Goal: Task Accomplishment & Management: Manage account settings

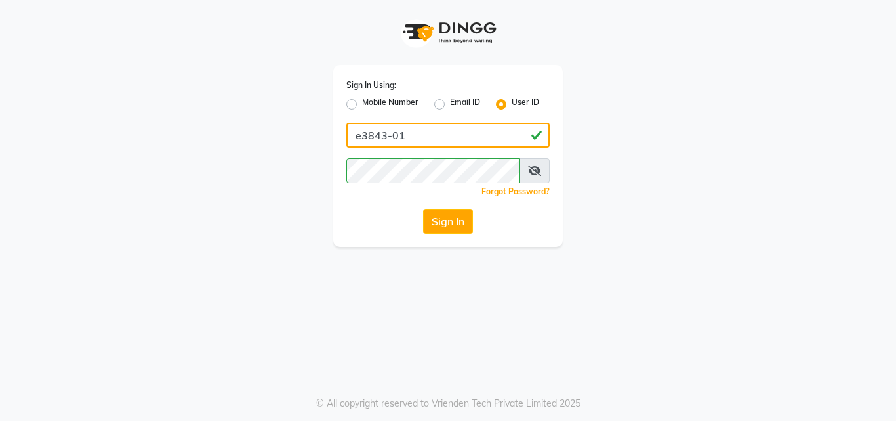
click at [427, 144] on input "e3843-01" at bounding box center [447, 135] width 203 height 25
type input "E1785-13"
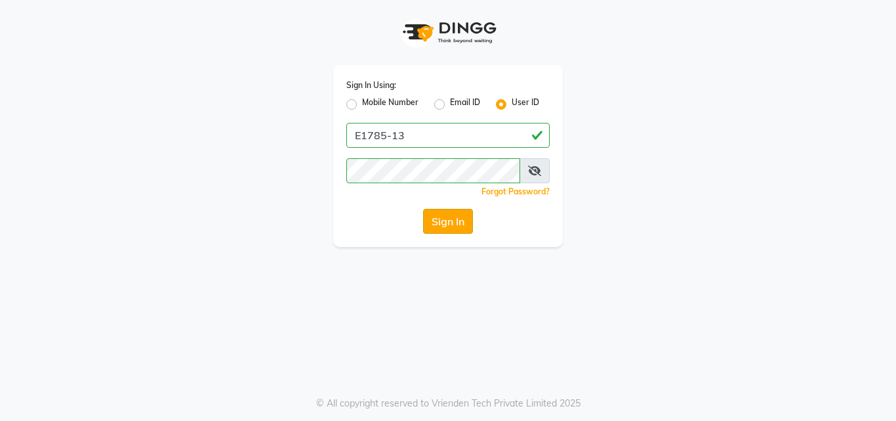
click at [437, 220] on button "Sign In" at bounding box center [448, 221] width 50 height 25
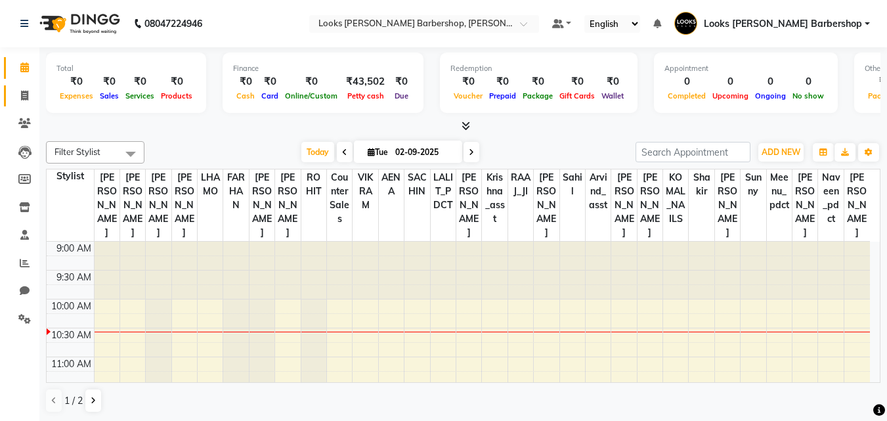
click at [20, 91] on span at bounding box center [24, 96] width 23 height 15
select select "4323"
select select "service"
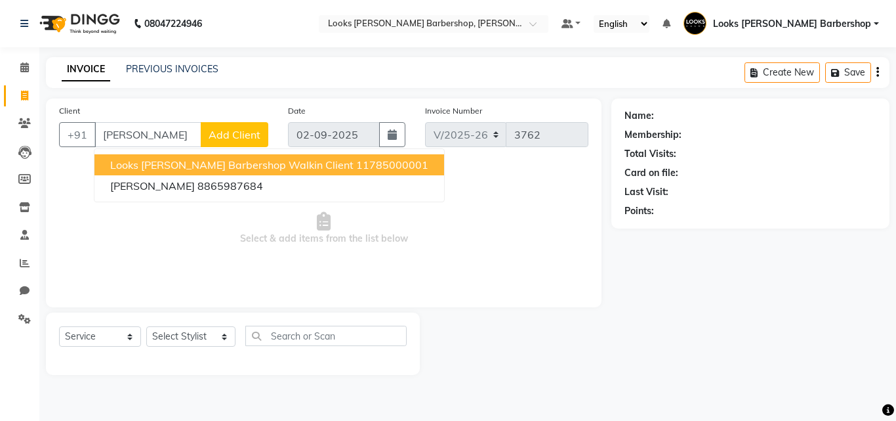
click at [146, 159] on span "Looks [PERSON_NAME] Barbershop Walkin Client" at bounding box center [231, 164] width 243 height 13
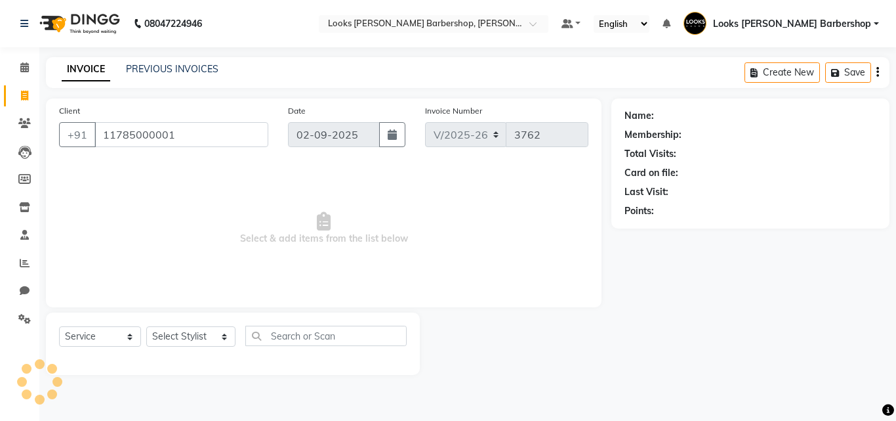
type input "11785000001"
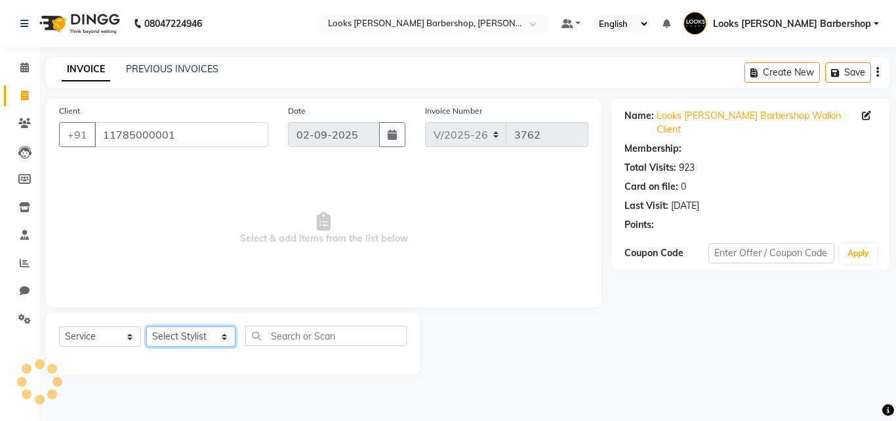
click at [199, 342] on select "Select Stylist [PERSON_NAME] AENA Amazon_Kart Arvind_asst [PERSON_NAME] Counter…" at bounding box center [190, 336] width 89 height 20
select select "1: Object"
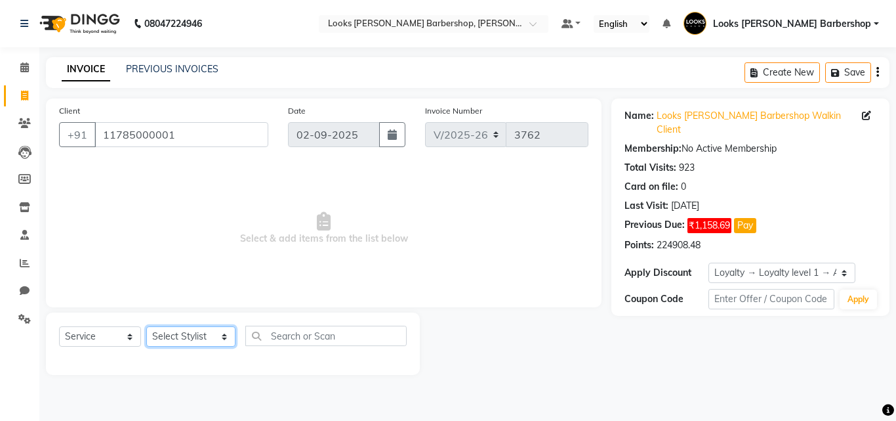
select select "23410"
click at [146, 326] on select "Select Stylist [PERSON_NAME] AENA Amazon_Kart Arvind_asst [PERSON_NAME] Counter…" at bounding box center [190, 336] width 89 height 20
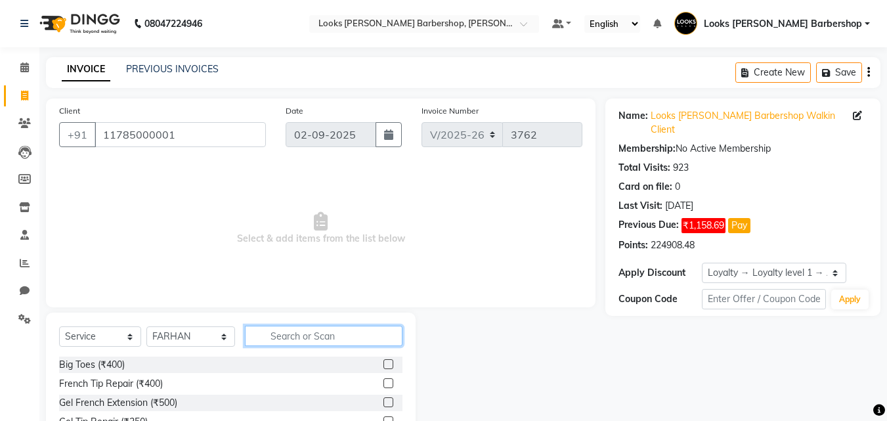
click at [299, 336] on input "text" at bounding box center [324, 335] width 158 height 20
type input "BEARD"
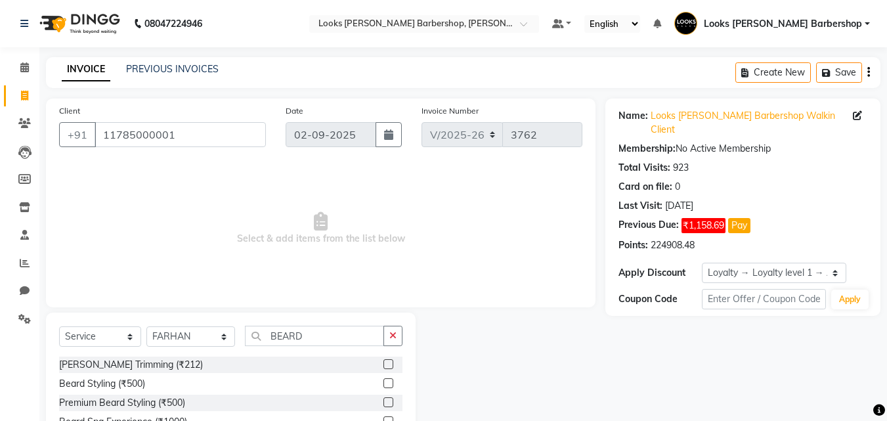
click at [388, 364] on label at bounding box center [388, 364] width 10 height 10
click at [388, 364] on input "checkbox" at bounding box center [387, 364] width 9 height 9
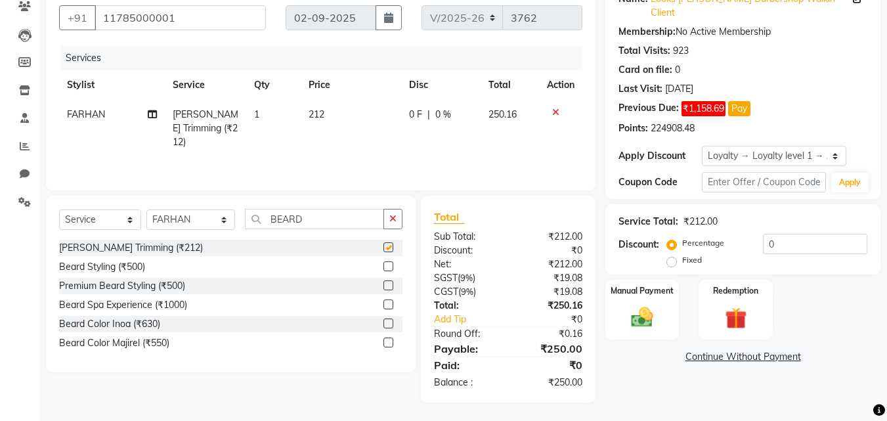
checkbox input "false"
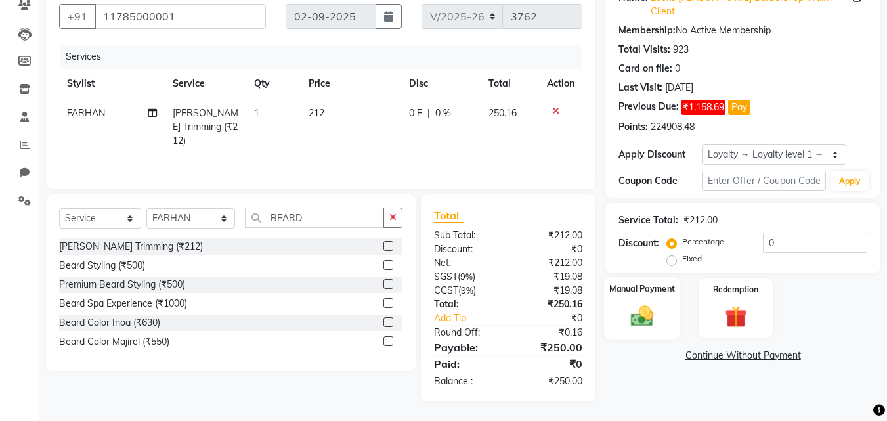
click at [635, 314] on img at bounding box center [641, 316] width 37 height 26
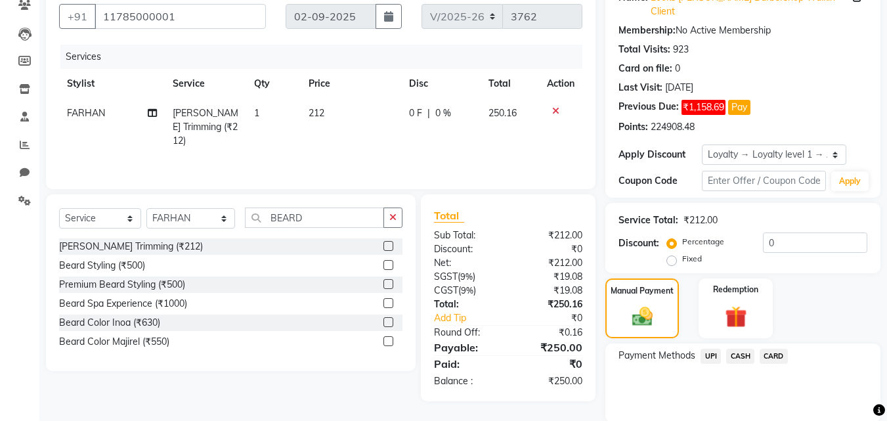
click at [740, 348] on span "CASH" at bounding box center [740, 355] width 28 height 15
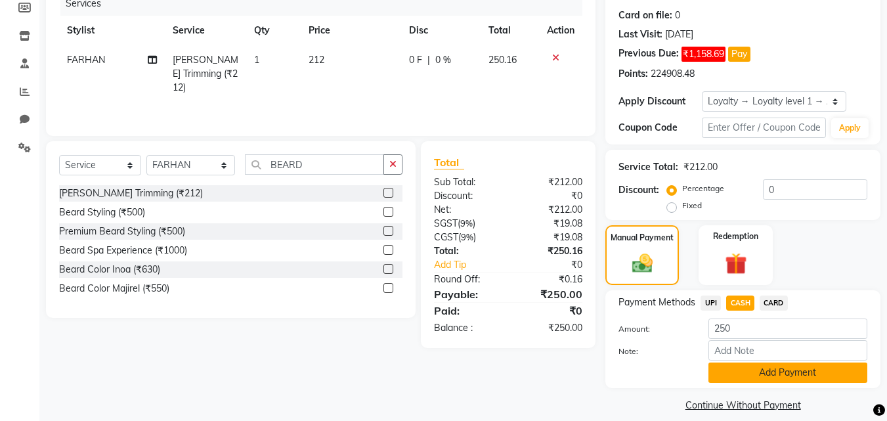
drag, startPoint x: 747, startPoint y: 363, endPoint x: 742, endPoint y: 358, distance: 7.0
click at [747, 362] on button "Add Payment" at bounding box center [787, 372] width 159 height 20
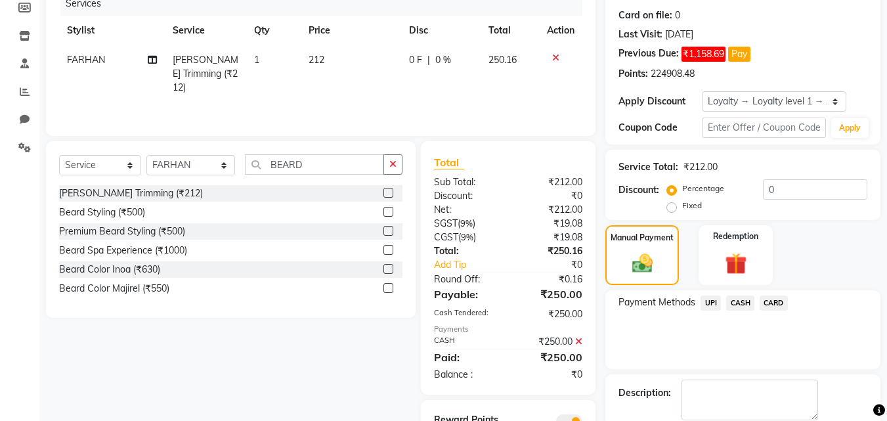
scroll to position [243, 0]
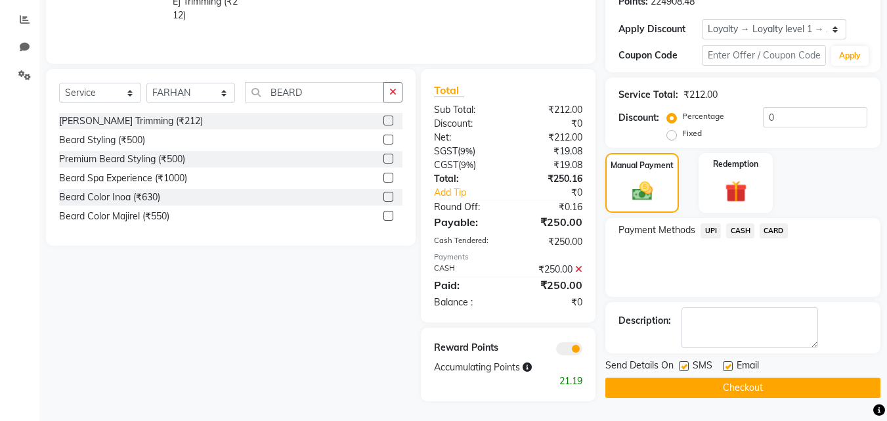
click at [782, 377] on button "Checkout" at bounding box center [742, 387] width 275 height 20
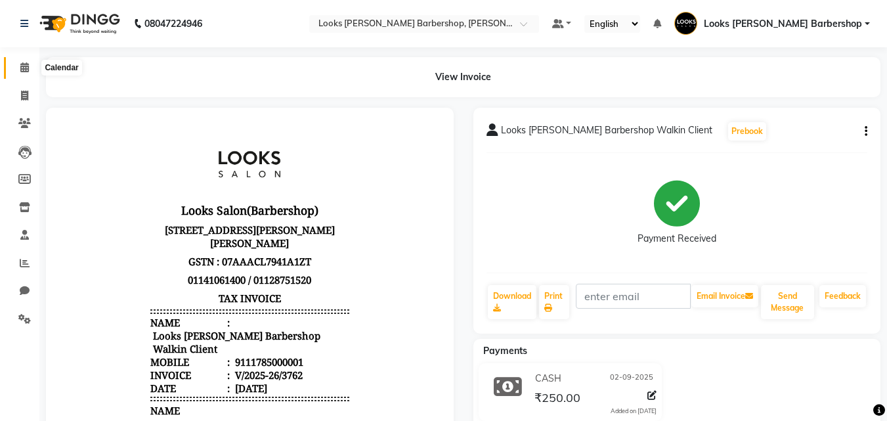
click at [28, 68] on icon at bounding box center [24, 67] width 9 height 10
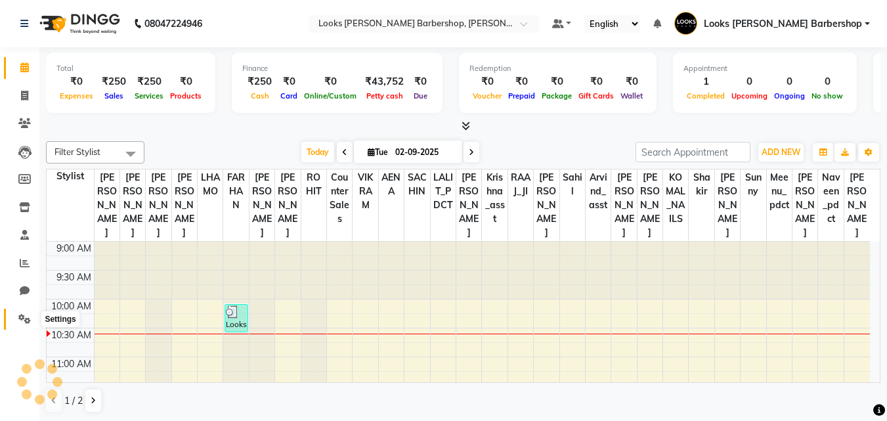
click at [28, 316] on icon at bounding box center [24, 319] width 12 height 10
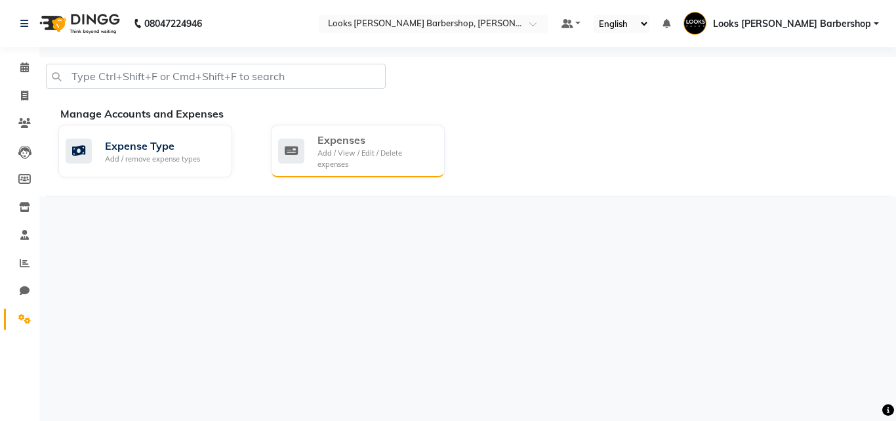
click at [373, 145] on div "Expenses" at bounding box center [376, 140] width 117 height 16
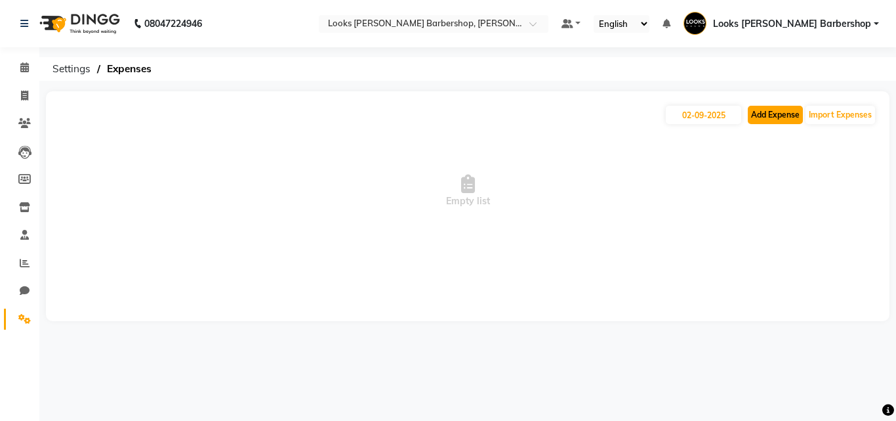
click at [772, 112] on button "Add Expense" at bounding box center [775, 115] width 55 height 18
select select "1"
select select "3128"
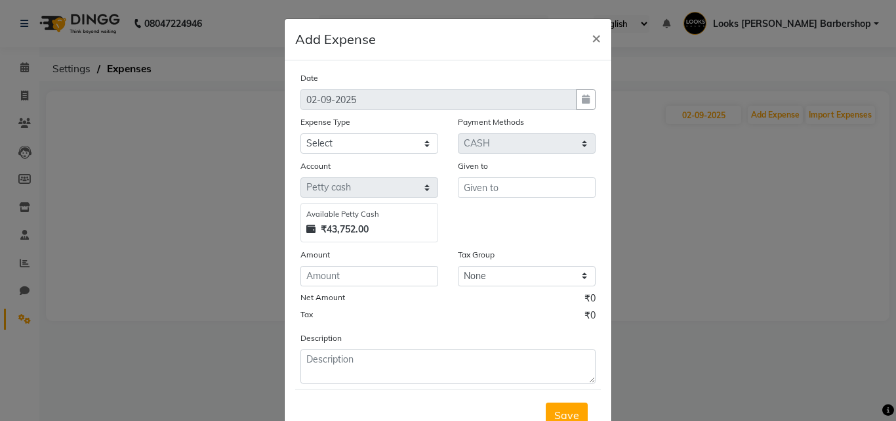
click at [434, 144] on div "Expense Type Select Bank Deposit Blinkit Cash Handover CLIENT Client ordered fo…" at bounding box center [369, 134] width 157 height 39
drag, startPoint x: 404, startPoint y: 142, endPoint x: 410, endPoint y: 138, distance: 7.5
click at [404, 142] on select "Select Bank Deposit Blinkit Cash Handover CLIENT Client ordered food Client Ref…" at bounding box center [370, 143] width 138 height 20
select select "23749"
click at [301, 133] on select "Select Bank Deposit Blinkit Cash Handover CLIENT Client ordered food Client Ref…" at bounding box center [370, 143] width 138 height 20
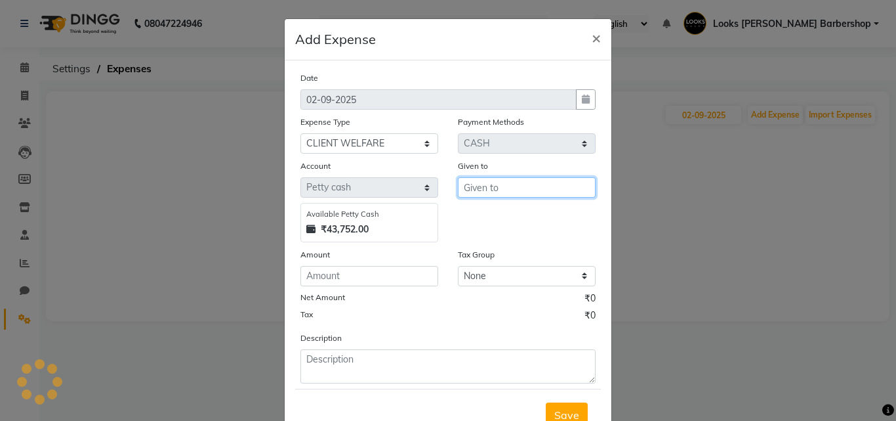
click at [482, 193] on input "text" at bounding box center [527, 187] width 138 height 20
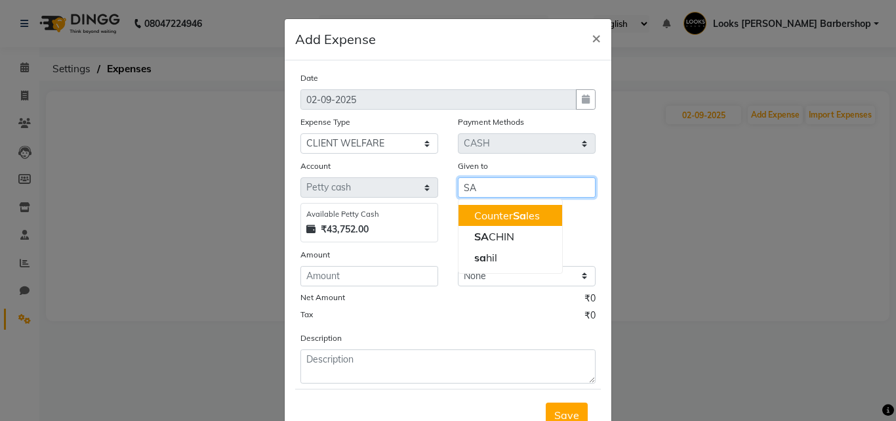
type input "S"
type input "[PERSON_NAME]"
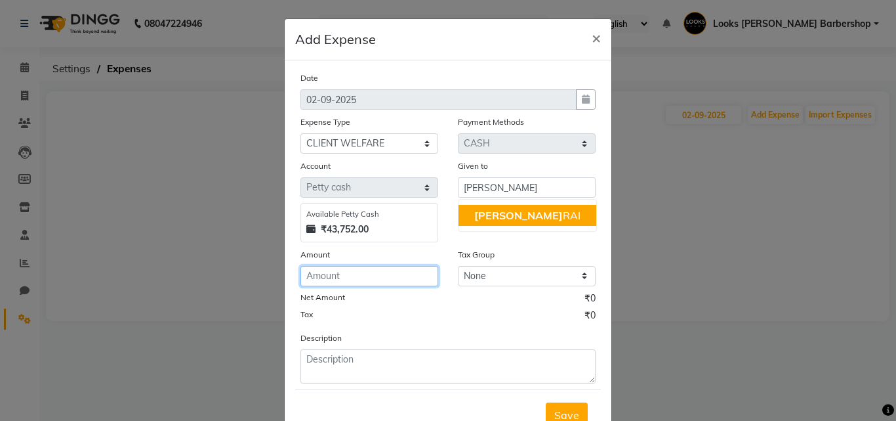
click at [380, 279] on input "number" at bounding box center [370, 276] width 138 height 20
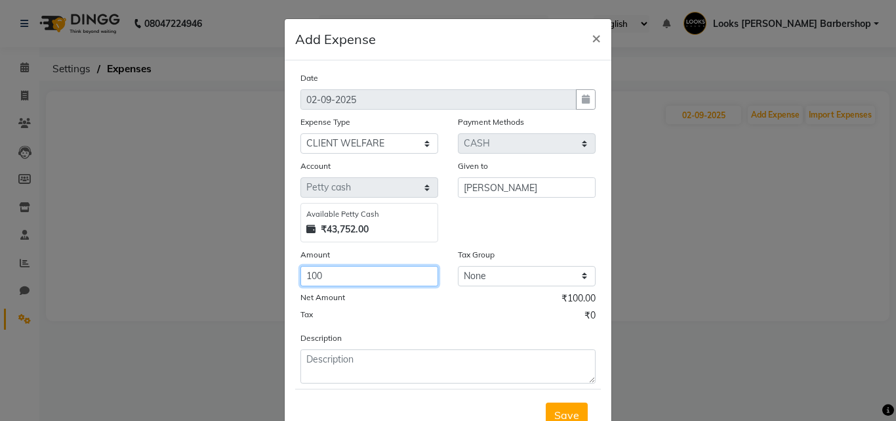
type input "100"
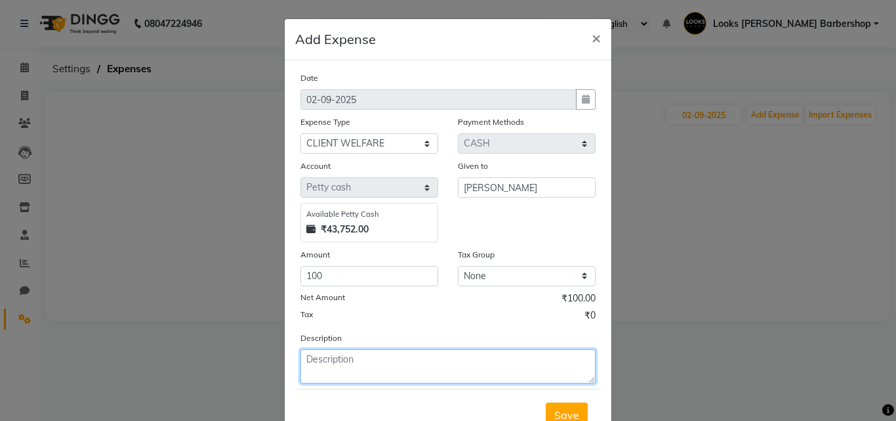
click at [364, 360] on textarea at bounding box center [448, 366] width 295 height 34
type textarea "NARIYAL PAANI"
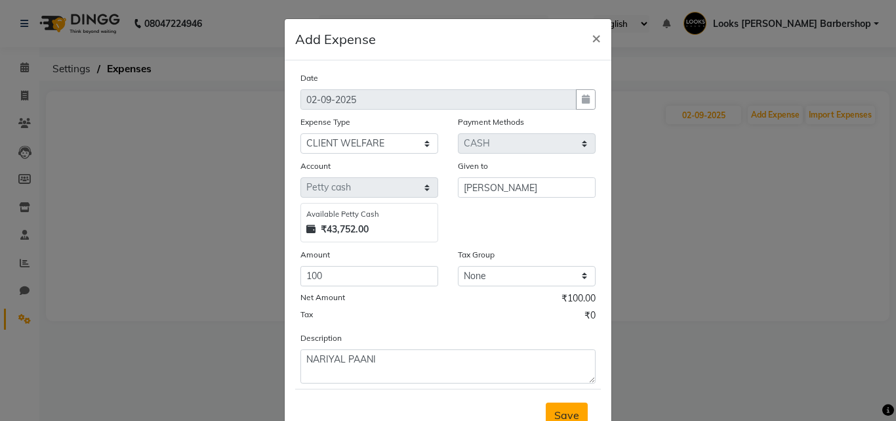
click at [546, 406] on button "Save" at bounding box center [567, 414] width 42 height 25
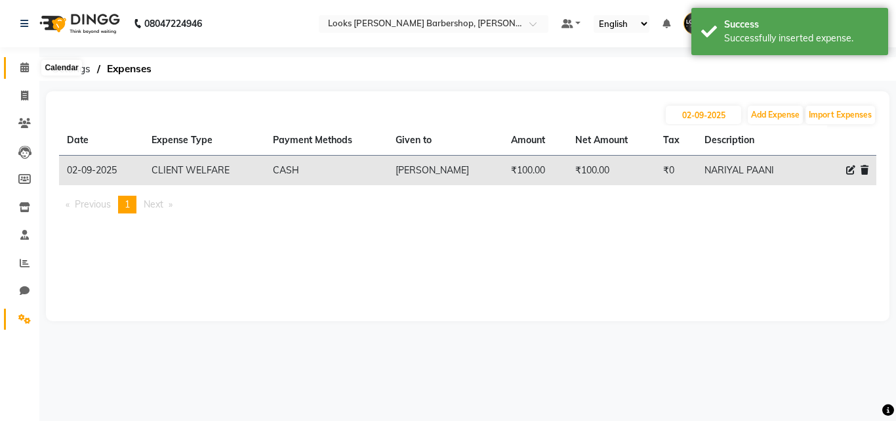
click at [18, 66] on span at bounding box center [24, 67] width 23 height 15
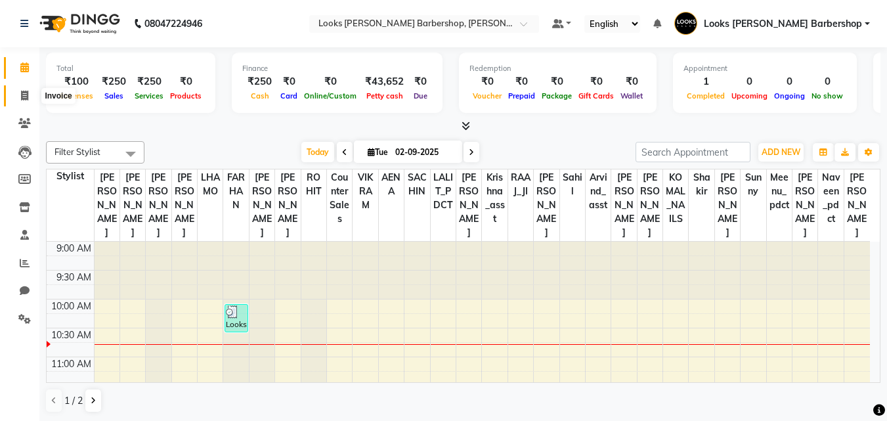
click at [28, 96] on icon at bounding box center [24, 96] width 7 height 10
select select "service"
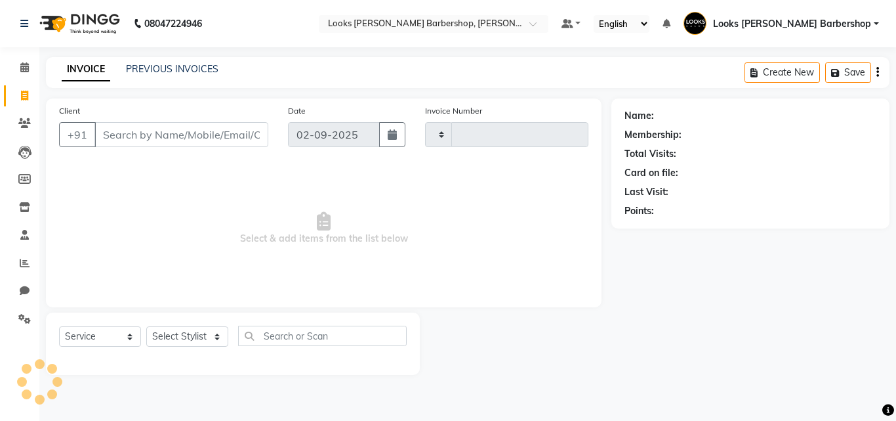
type input "3763"
select select "4323"
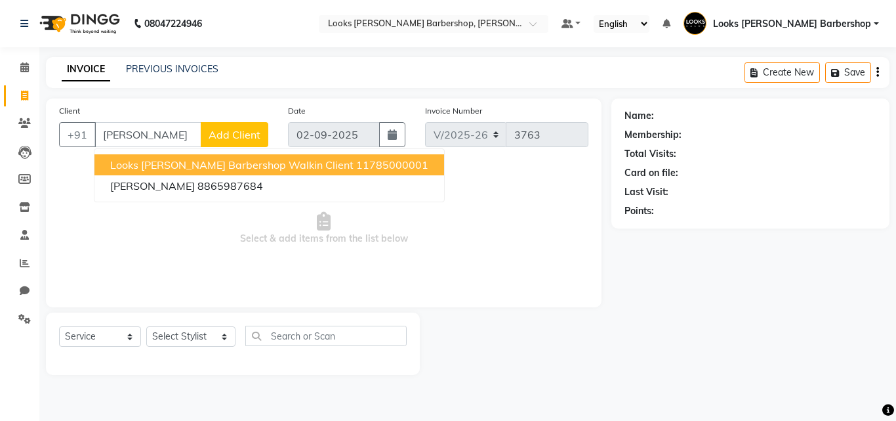
click at [226, 165] on span "Looks [PERSON_NAME] Barbershop Walkin Client" at bounding box center [231, 164] width 243 height 13
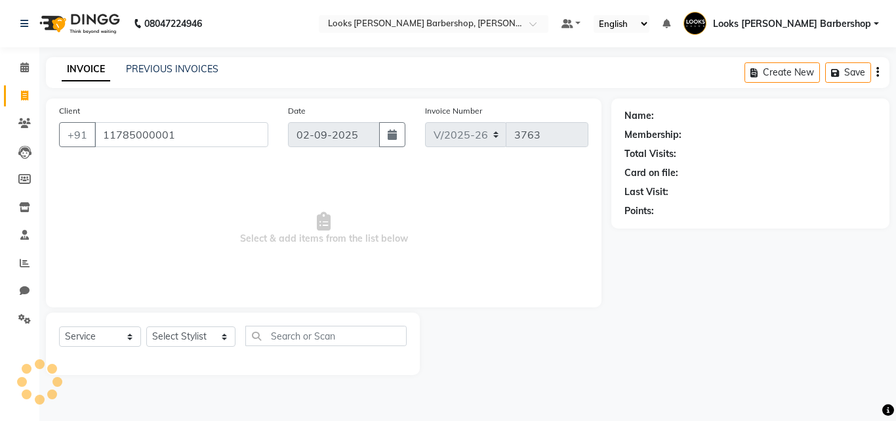
type input "11785000001"
select select "1: Object"
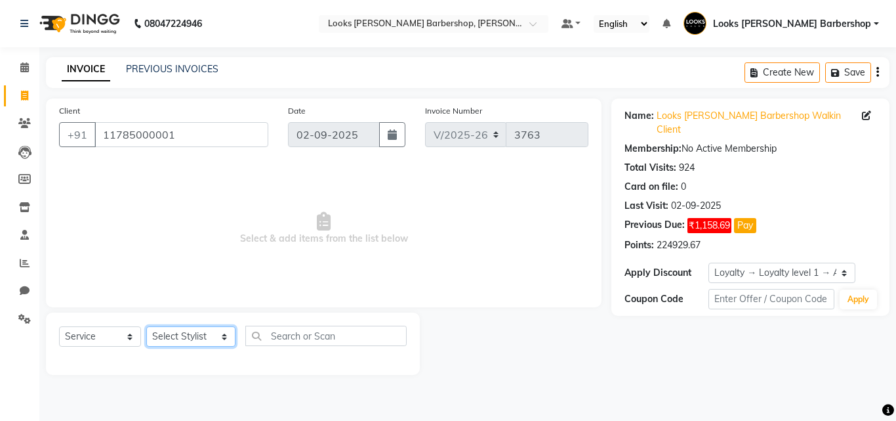
click at [195, 331] on select "Select Stylist [PERSON_NAME] AENA Amazon_Kart Arvind_asst [PERSON_NAME] Counter…" at bounding box center [190, 336] width 89 height 20
select select "23409"
click at [146, 326] on select "Select Stylist [PERSON_NAME] AENA Amazon_Kart Arvind_asst [PERSON_NAME] Counter…" at bounding box center [190, 336] width 89 height 20
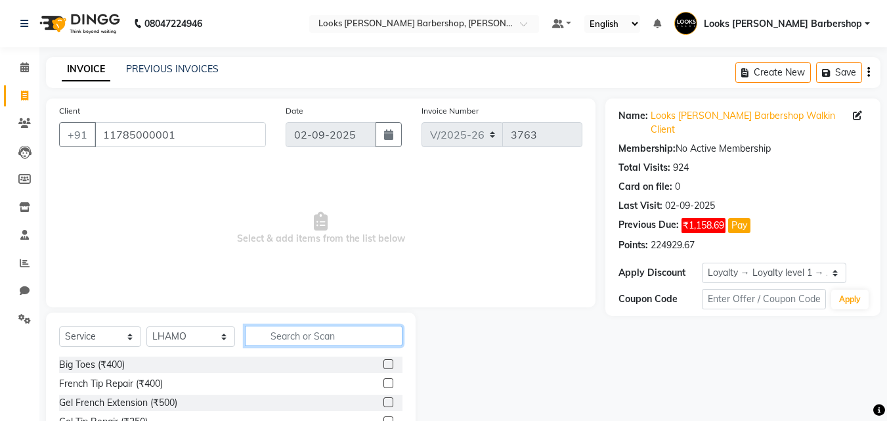
click at [264, 333] on input "text" at bounding box center [324, 335] width 158 height 20
type input "BEARD"
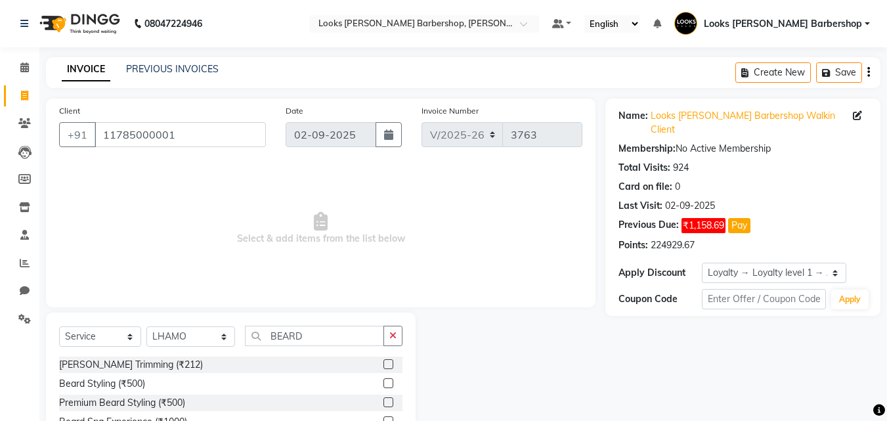
click at [390, 364] on label at bounding box center [388, 364] width 10 height 10
click at [390, 364] on input "checkbox" at bounding box center [387, 364] width 9 height 9
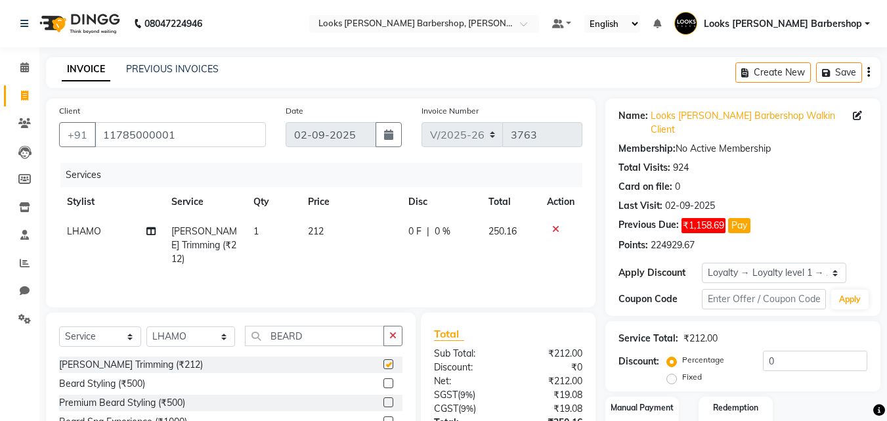
checkbox input "false"
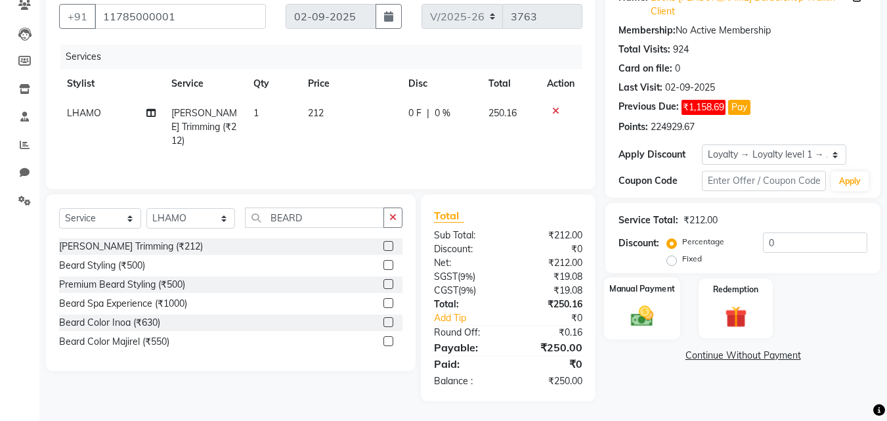
click at [651, 303] on img at bounding box center [641, 316] width 37 height 26
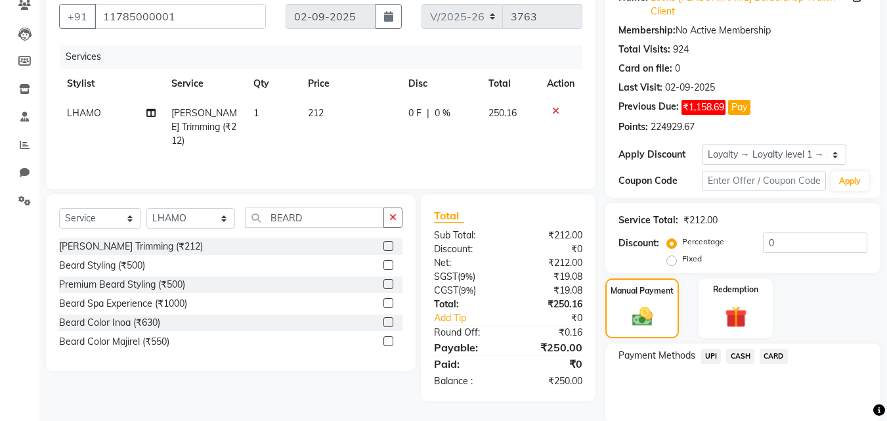
click at [738, 348] on span "CASH" at bounding box center [740, 355] width 28 height 15
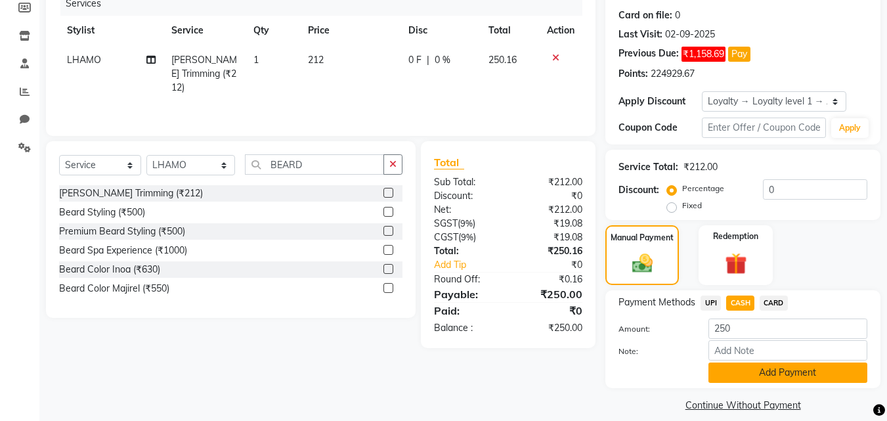
click at [754, 362] on button "Add Payment" at bounding box center [787, 372] width 159 height 20
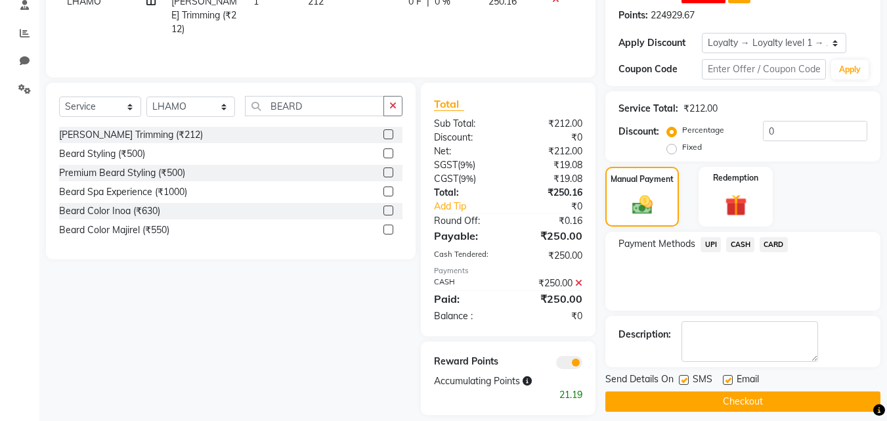
scroll to position [243, 0]
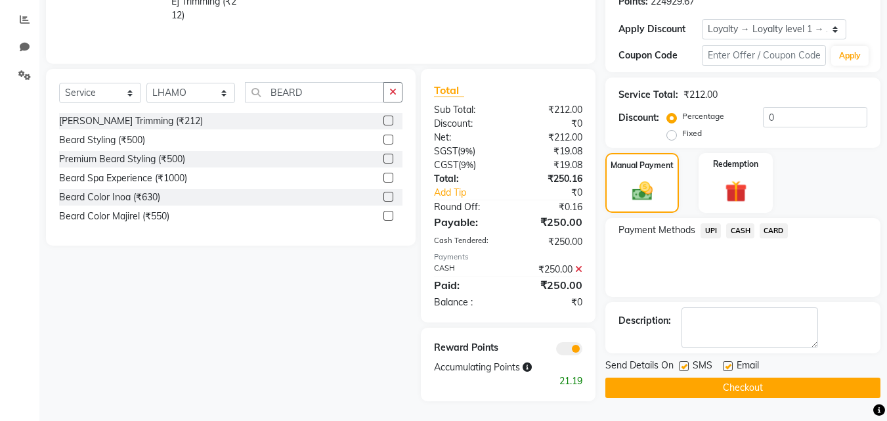
click at [725, 377] on button "Checkout" at bounding box center [742, 387] width 275 height 20
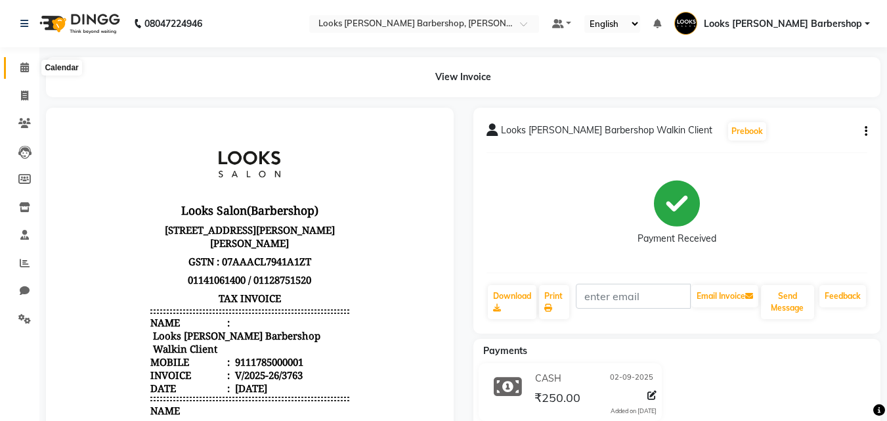
click at [27, 68] on icon at bounding box center [24, 67] width 9 height 10
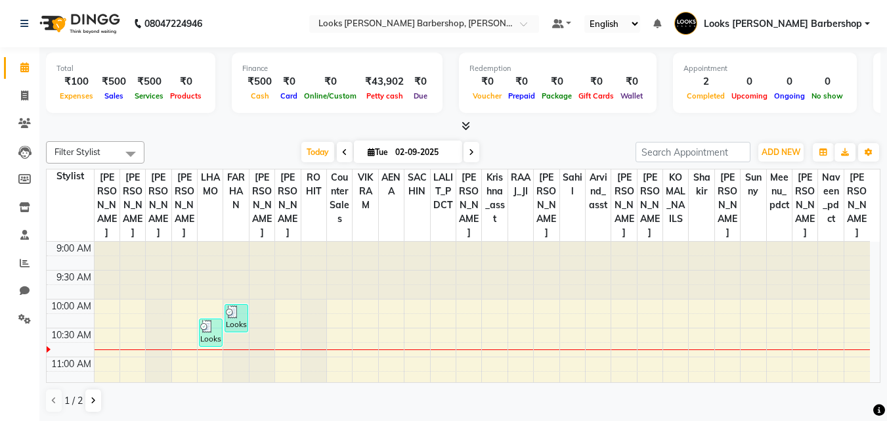
click at [468, 123] on icon at bounding box center [465, 126] width 9 height 10
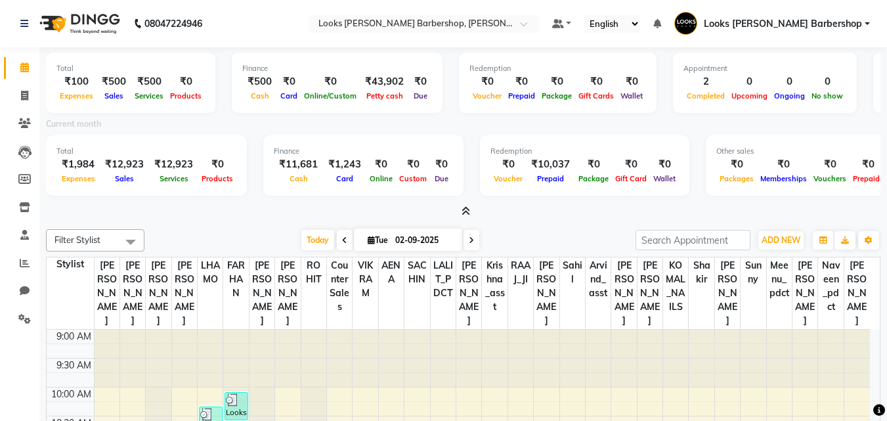
click at [465, 211] on icon at bounding box center [465, 211] width 9 height 10
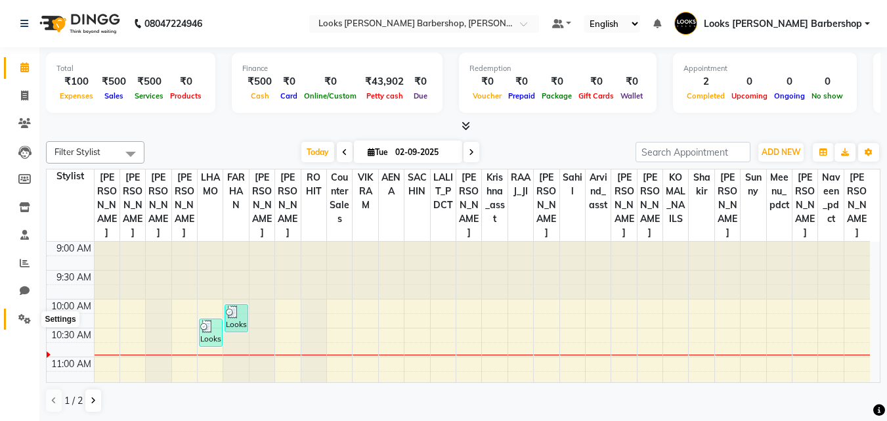
click at [30, 320] on icon at bounding box center [24, 319] width 12 height 10
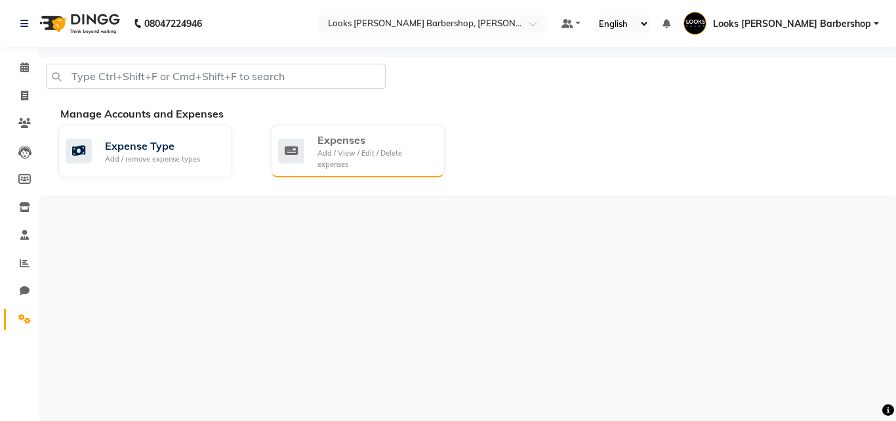
click at [327, 152] on div "Add / View / Edit / Delete expenses" at bounding box center [376, 159] width 117 height 22
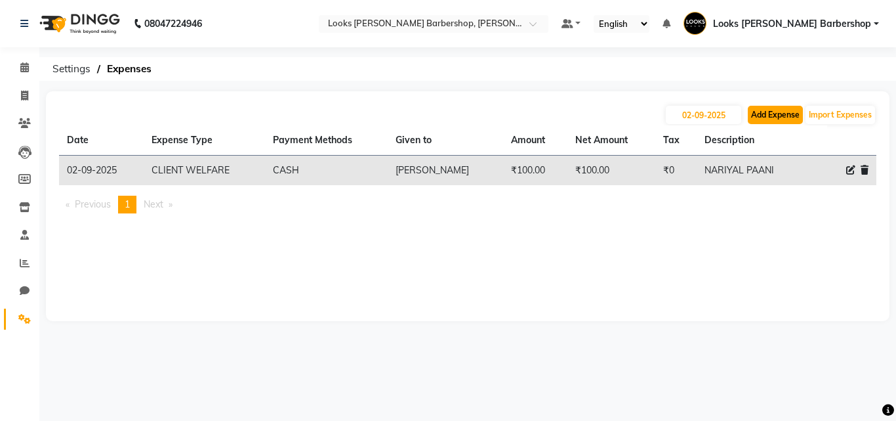
click at [772, 110] on button "Add Expense" at bounding box center [775, 115] width 55 height 18
select select "1"
select select "3128"
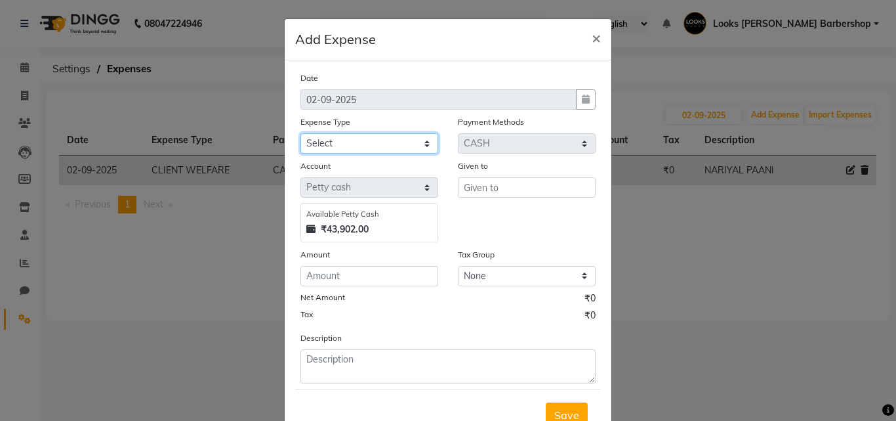
click at [407, 153] on select "Select Bank Deposit Blinkit Cash Handover CLIENT Client ordered food Client Ref…" at bounding box center [370, 143] width 138 height 20
select select "24076"
click at [301, 133] on select "Select Bank Deposit Blinkit Cash Handover CLIENT Client ordered food Client Ref…" at bounding box center [370, 143] width 138 height 20
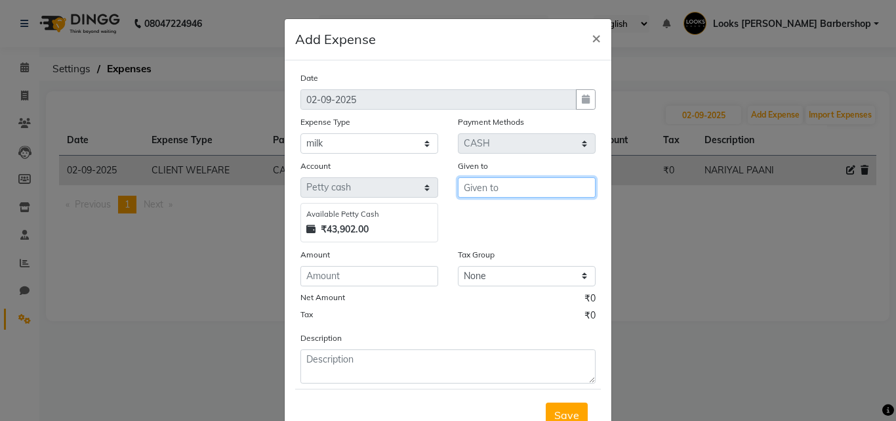
click at [528, 194] on input "text" at bounding box center [527, 187] width 138 height 20
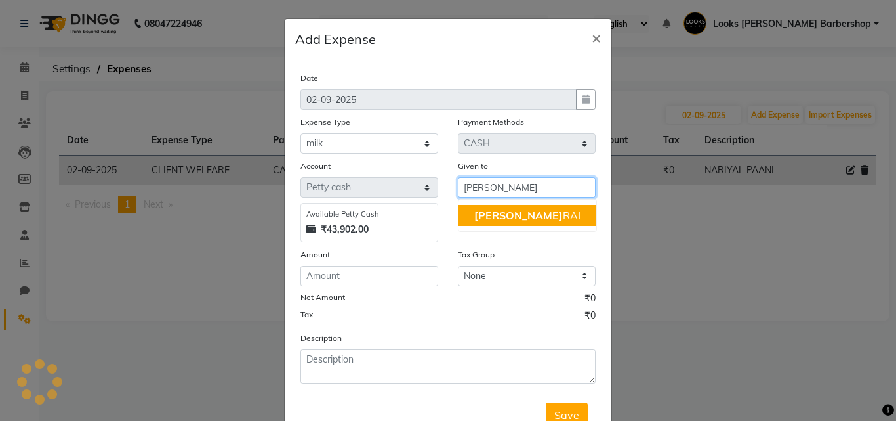
type input "[PERSON_NAME]"
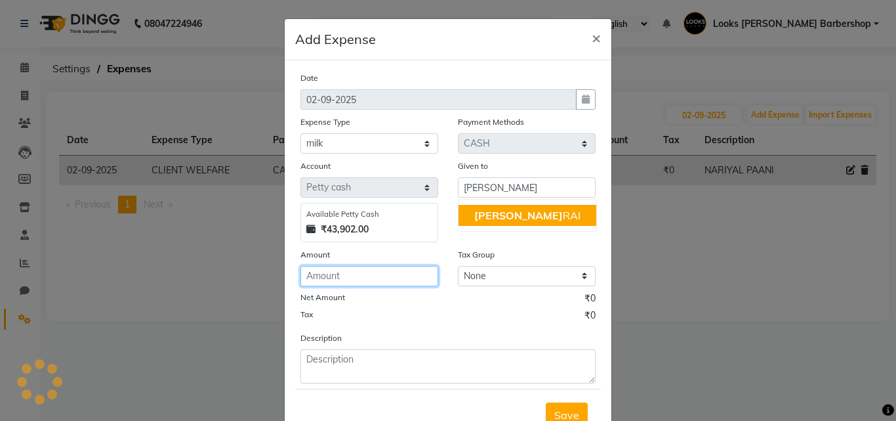
click at [404, 278] on input "number" at bounding box center [370, 276] width 138 height 20
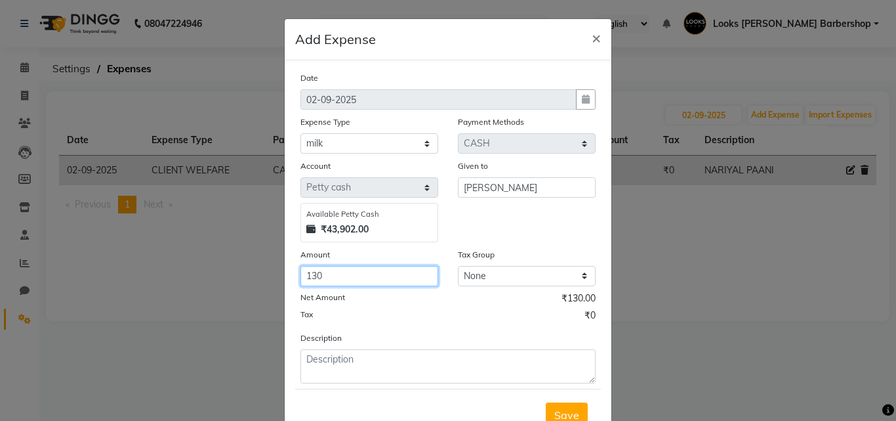
type input "130"
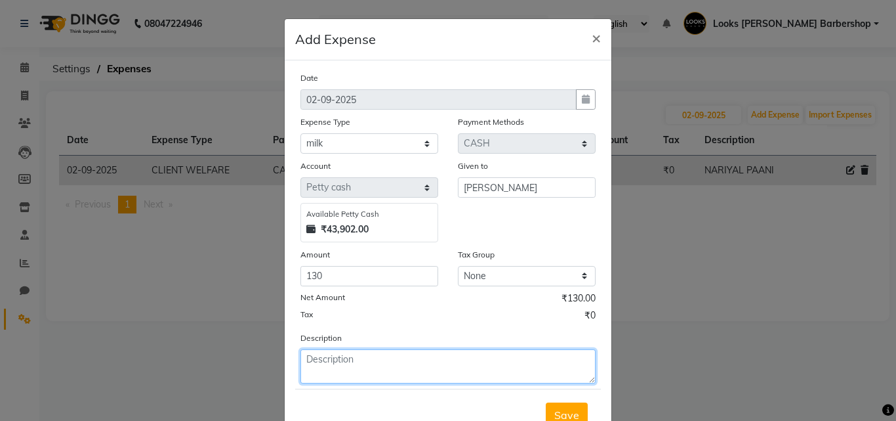
drag, startPoint x: 407, startPoint y: 366, endPoint x: 415, endPoint y: 369, distance: 8.3
click at [414, 369] on textarea at bounding box center [448, 366] width 295 height 34
type textarea "FOR MILK"
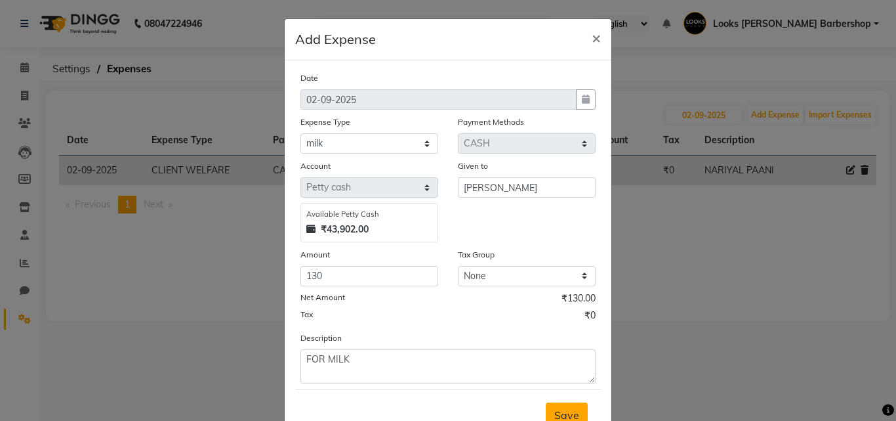
click at [576, 412] on button "Save" at bounding box center [567, 414] width 42 height 25
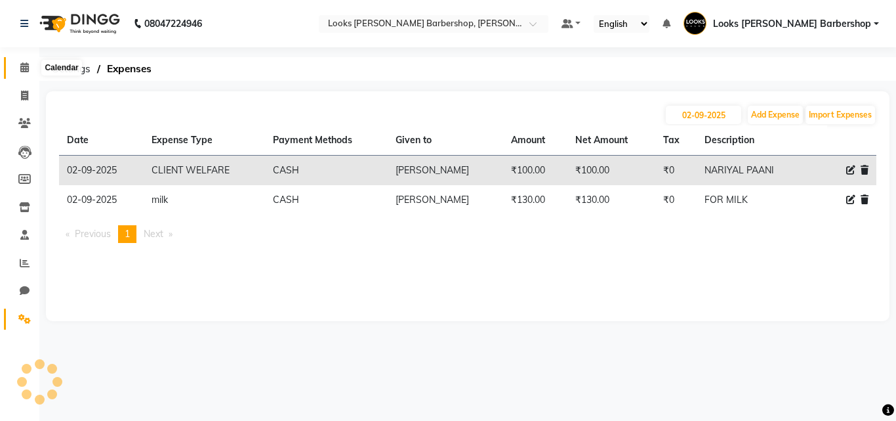
click at [26, 66] on icon at bounding box center [24, 67] width 9 height 10
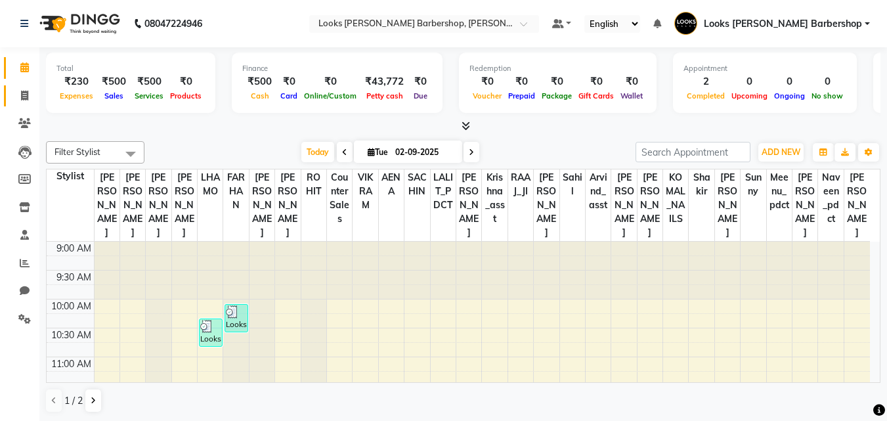
click at [12, 101] on link "Invoice" at bounding box center [19, 96] width 31 height 22
select select "service"
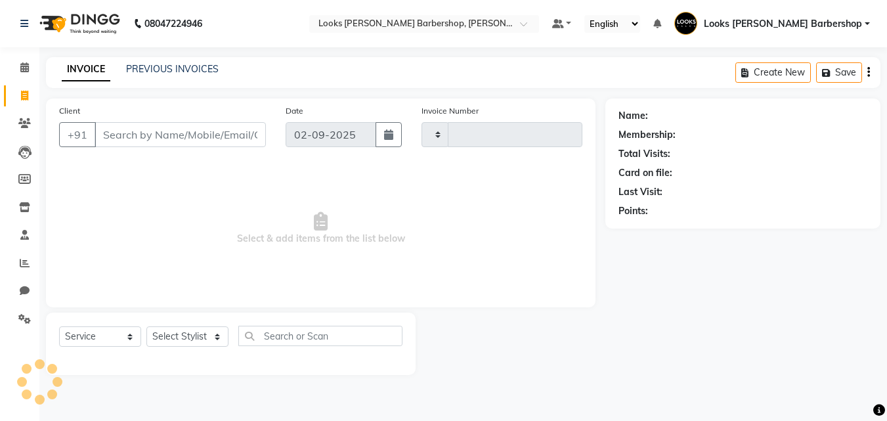
type input "3764"
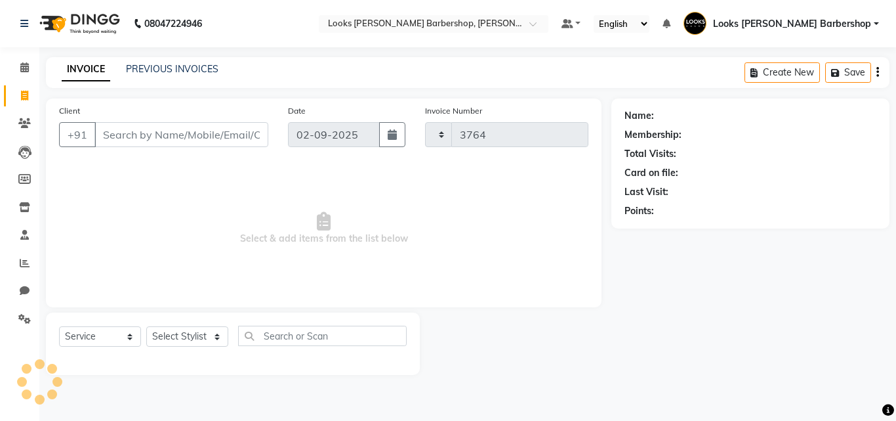
select select "4323"
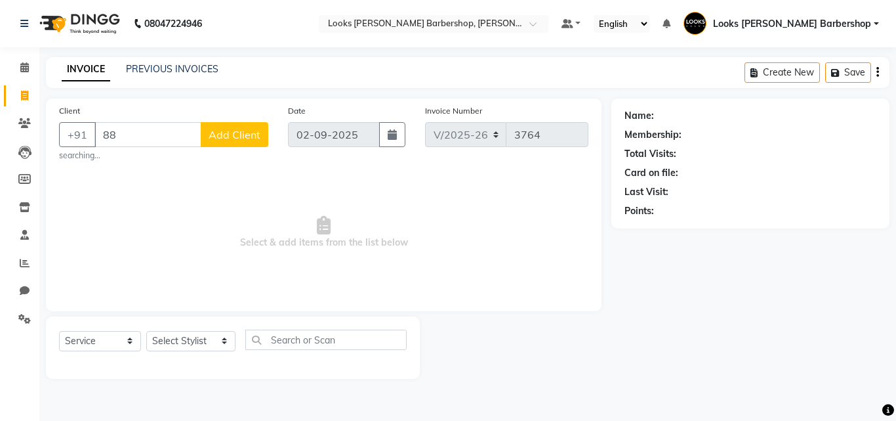
type input "8"
type input "C"
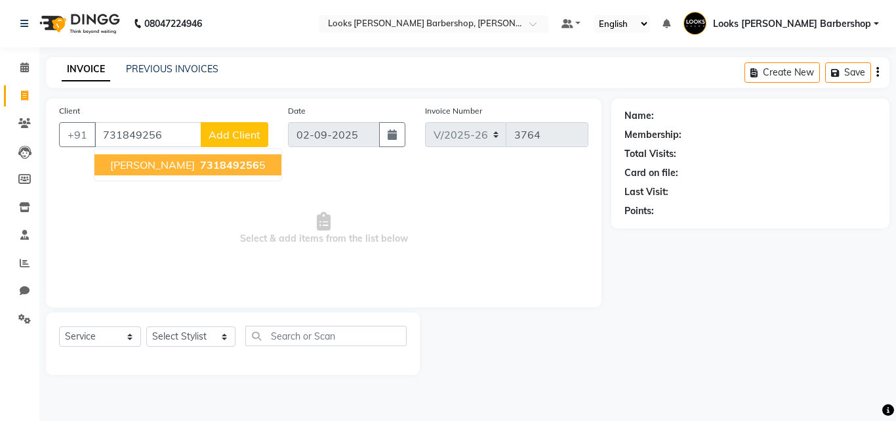
click at [241, 156] on button "[PERSON_NAME] 731849256 5" at bounding box center [187, 164] width 187 height 21
type input "7318492565"
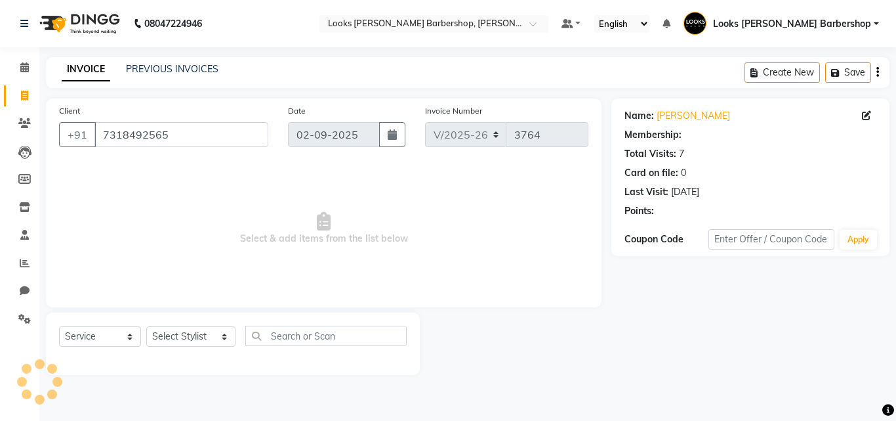
select select "1: Object"
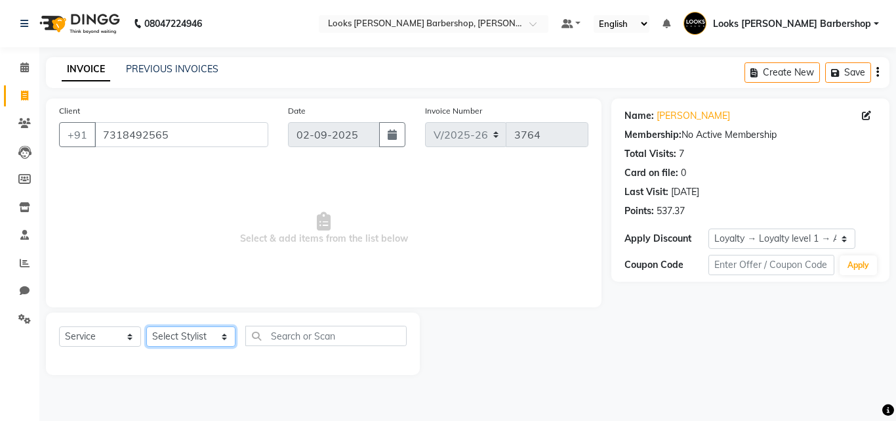
click at [167, 335] on select "Select Stylist [PERSON_NAME] AENA Amazon_Kart Arvind_asst [PERSON_NAME] Counter…" at bounding box center [190, 336] width 89 height 20
select select "23410"
click at [146, 326] on select "Select Stylist [PERSON_NAME] AENA Amazon_Kart Arvind_asst [PERSON_NAME] Counter…" at bounding box center [190, 336] width 89 height 20
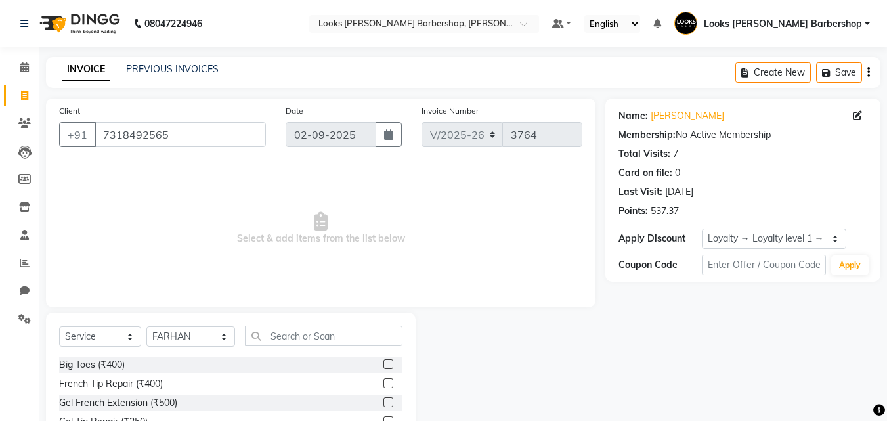
click at [270, 346] on div "Select Service Product Membership Package Voucher Prepaid Gift Card Select Styl…" at bounding box center [230, 340] width 343 height 31
drag, startPoint x: 296, startPoint y: 331, endPoint x: 283, endPoint y: 343, distance: 17.7
click at [294, 331] on input "text" at bounding box center [324, 335] width 158 height 20
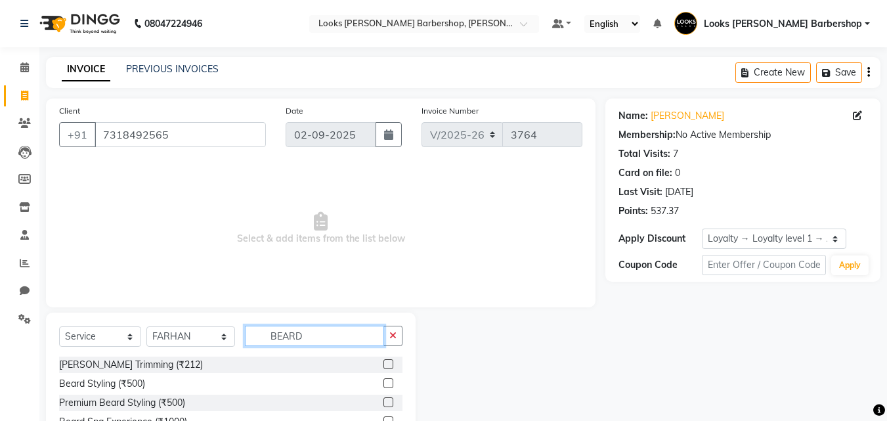
type input "BEARD"
click at [384, 364] on label at bounding box center [388, 364] width 10 height 10
click at [384, 364] on input "checkbox" at bounding box center [387, 364] width 9 height 9
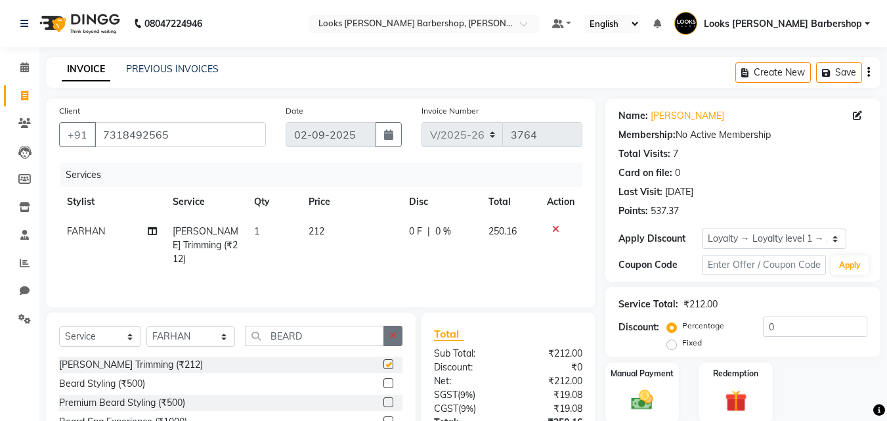
checkbox input "false"
click at [396, 335] on icon "button" at bounding box center [392, 335] width 7 height 9
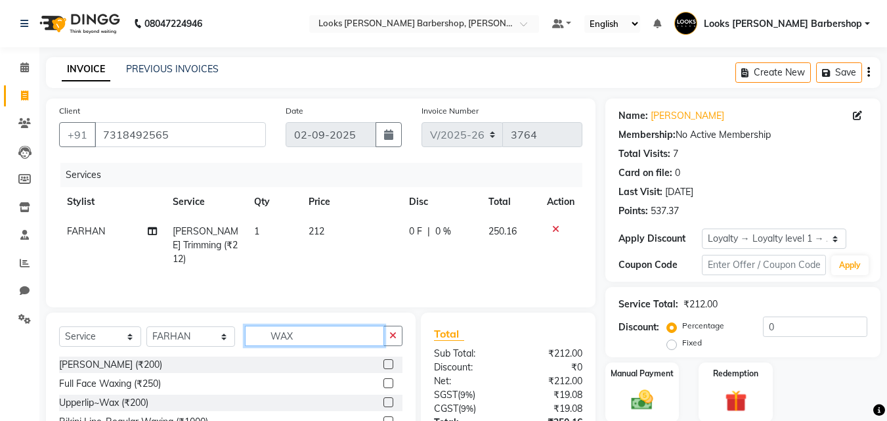
scroll to position [118, 0]
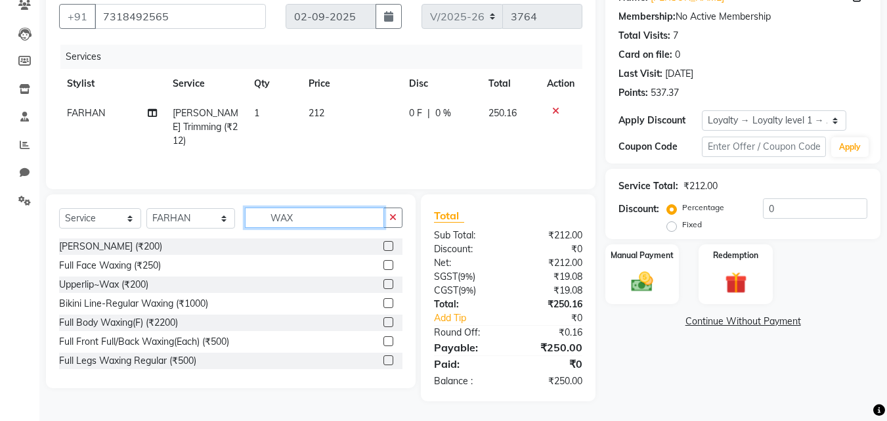
type input "WAX"
click at [383, 262] on label at bounding box center [388, 265] width 10 height 10
click at [383, 262] on input "checkbox" at bounding box center [387, 265] width 9 height 9
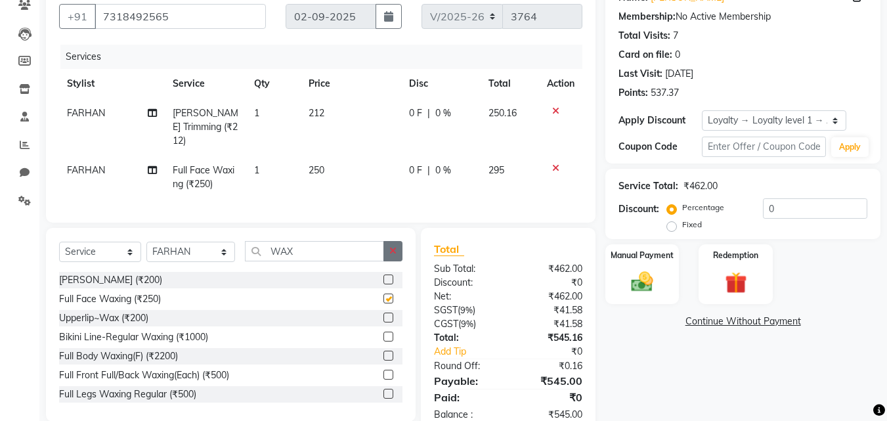
checkbox input "false"
click at [395, 249] on icon "button" at bounding box center [392, 250] width 7 height 9
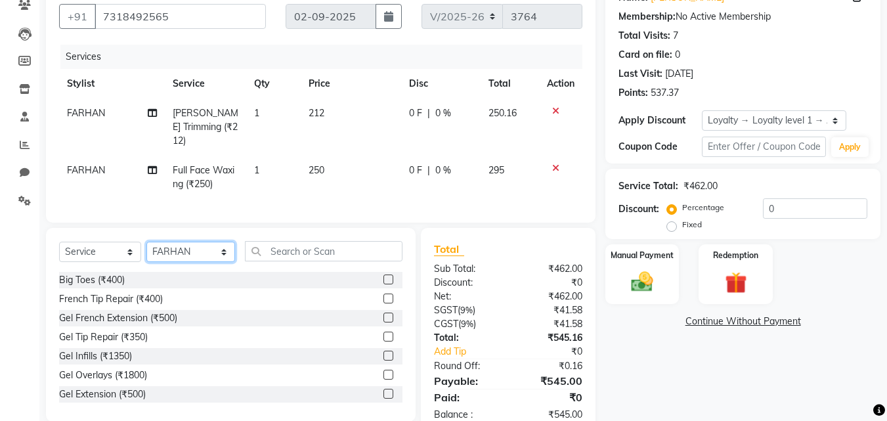
click at [212, 256] on select "Select Stylist [PERSON_NAME] AENA Amazon_Kart Arvind_asst [PERSON_NAME] Counter…" at bounding box center [190, 251] width 89 height 20
select select "23416"
click at [146, 241] on select "Select Stylist [PERSON_NAME] AENA Amazon_Kart Arvind_asst [PERSON_NAME] Counter…" at bounding box center [190, 251] width 89 height 20
click at [304, 247] on input "text" at bounding box center [324, 251] width 158 height 20
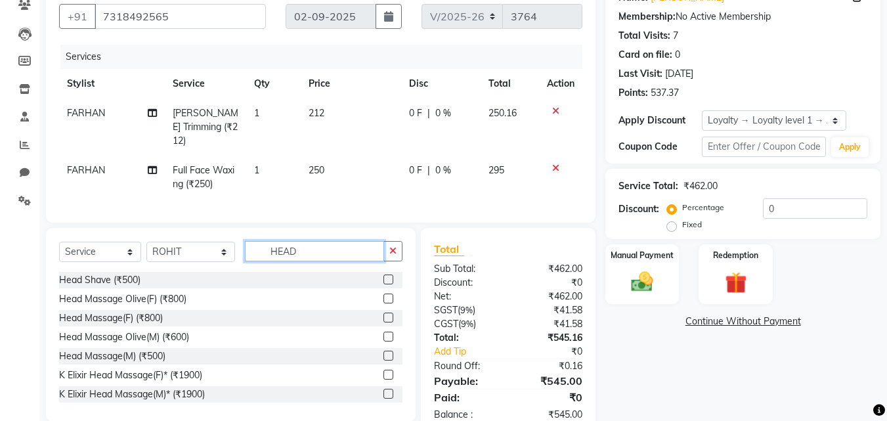
type input "HEAD"
click at [383, 351] on label at bounding box center [388, 355] width 10 height 10
click at [383, 352] on input "checkbox" at bounding box center [387, 356] width 9 height 9
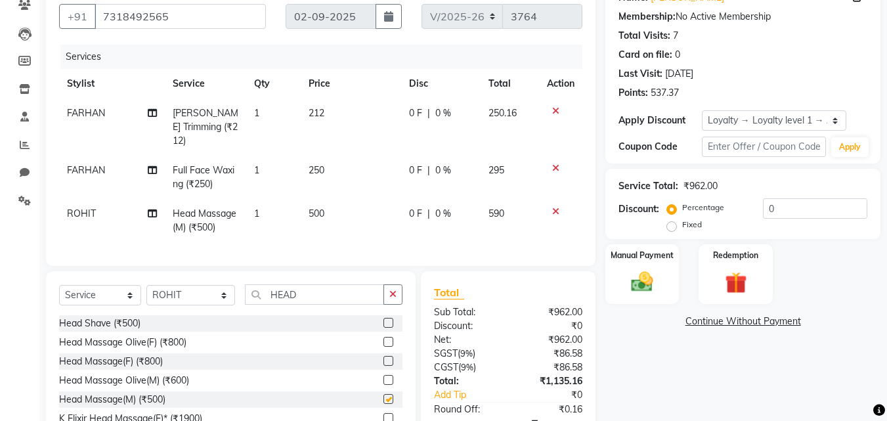
checkbox input "false"
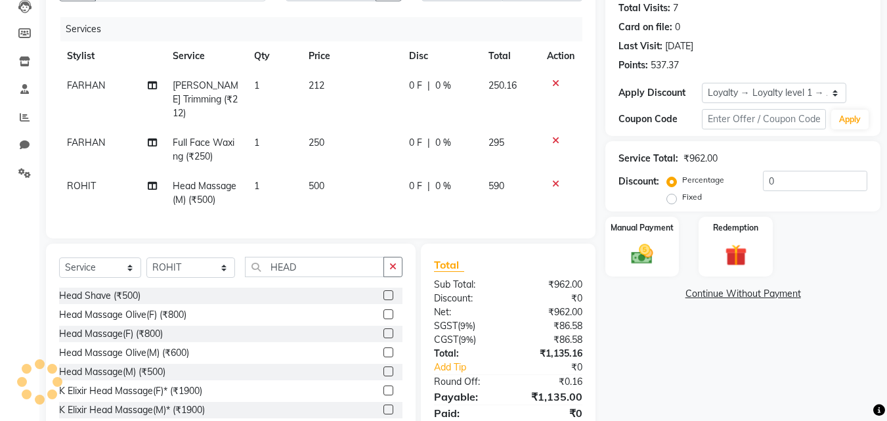
scroll to position [191, 0]
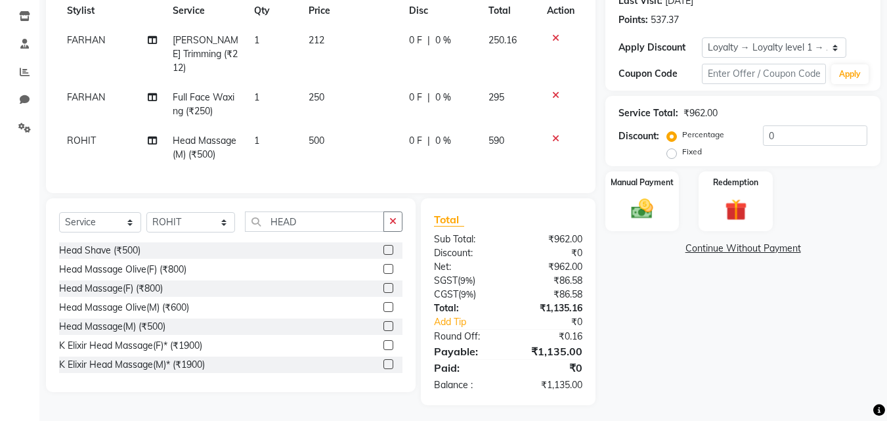
click at [645, 263] on div "Name: [PERSON_NAME] Membership: No Active Membership Total Visits: 7 Card on fi…" at bounding box center [747, 155] width 285 height 497
click at [646, 215] on img at bounding box center [641, 209] width 37 height 26
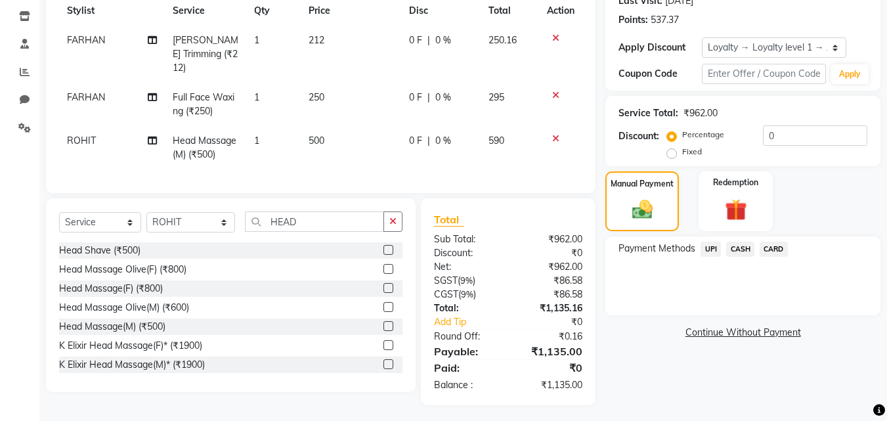
click at [779, 249] on span "CARD" at bounding box center [773, 248] width 28 height 15
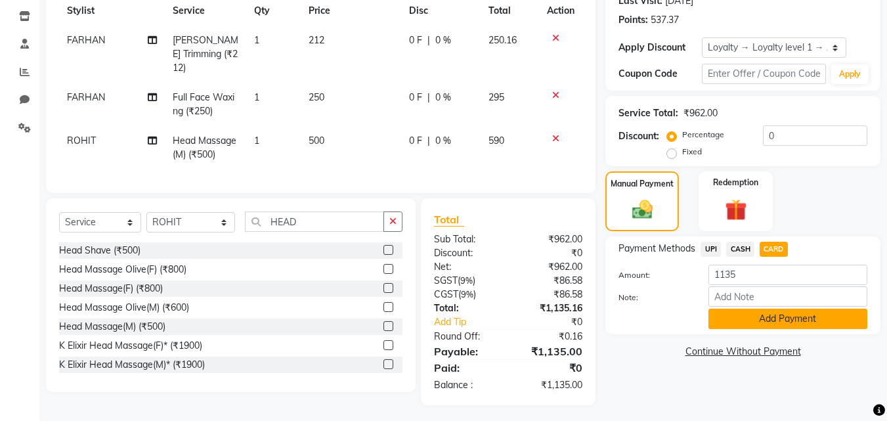
click at [787, 312] on button "Add Payment" at bounding box center [787, 318] width 159 height 20
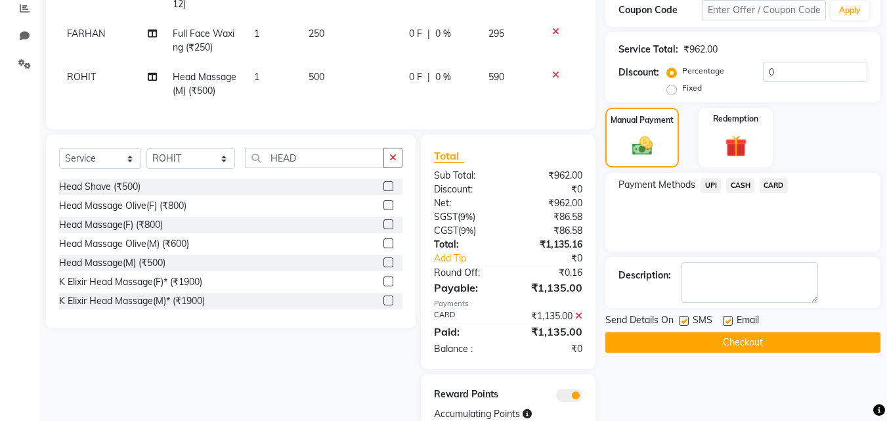
scroll to position [297, 0]
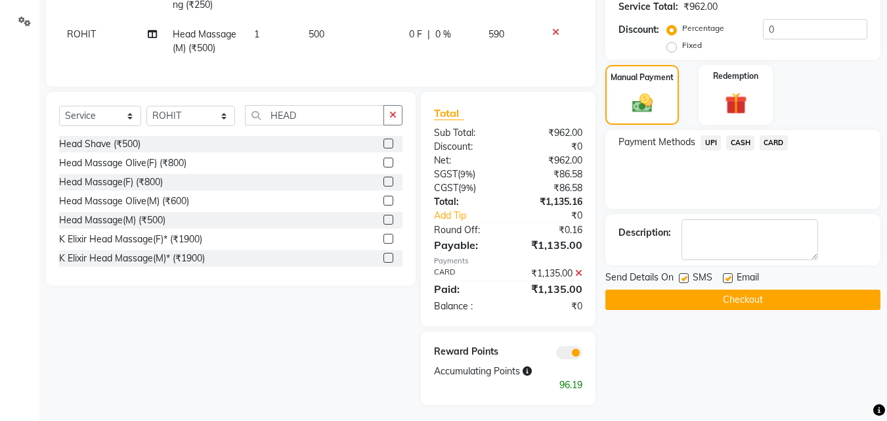
click at [783, 299] on button "Checkout" at bounding box center [742, 299] width 275 height 20
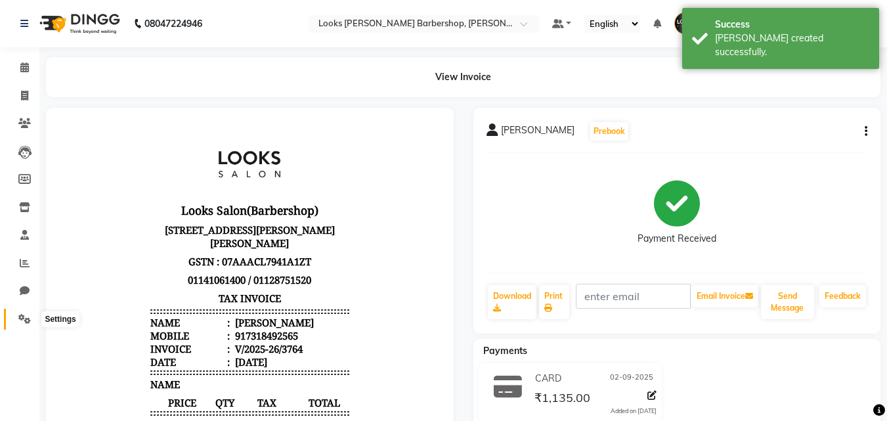
click at [27, 322] on icon at bounding box center [24, 319] width 12 height 10
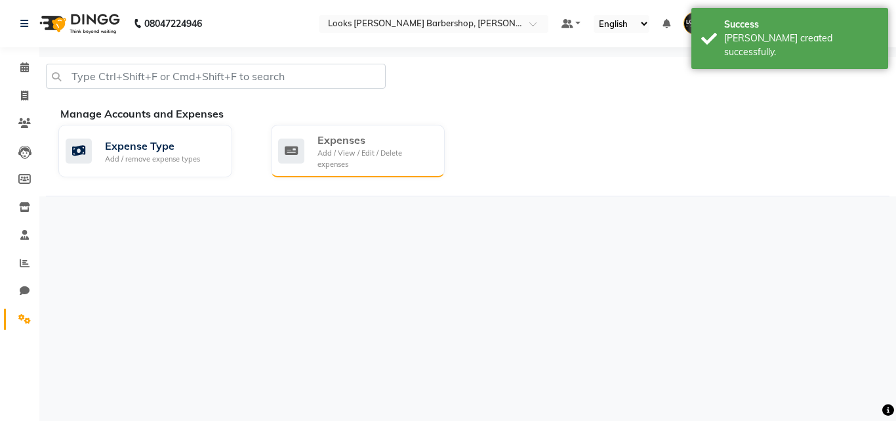
click at [355, 153] on div "Add / View / Edit / Delete expenses" at bounding box center [376, 159] width 117 height 22
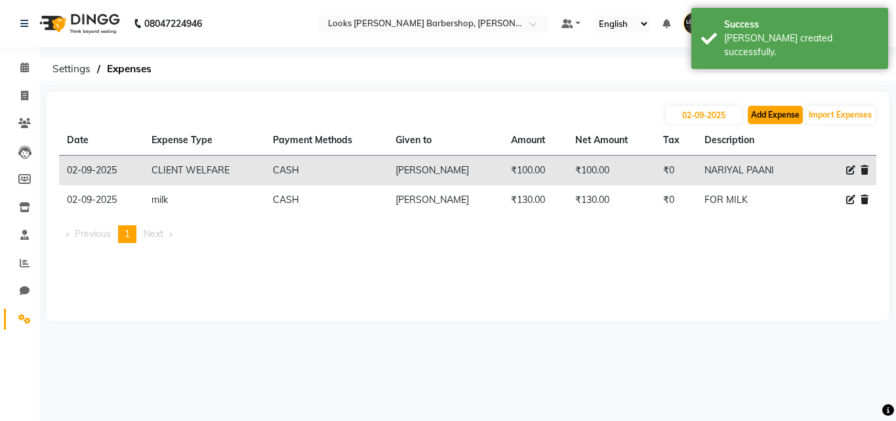
click at [769, 119] on button "Add Expense" at bounding box center [775, 115] width 55 height 18
select select "1"
select select "3128"
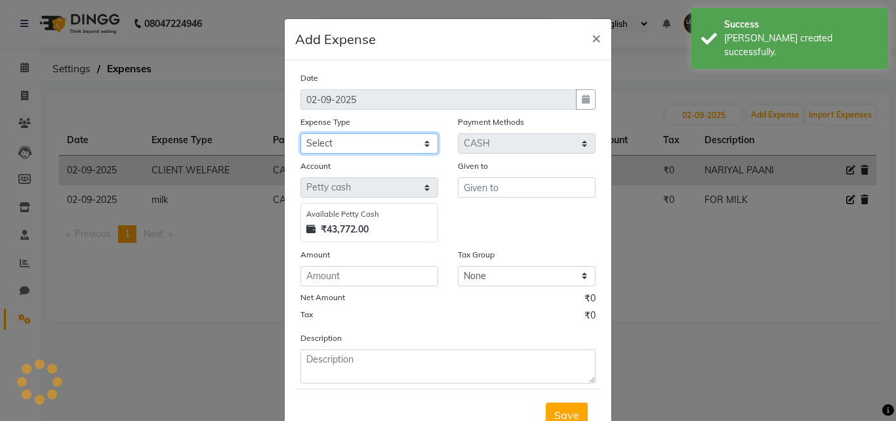
click at [368, 136] on select "Select Bank Deposit Blinkit Cash Handover CLIENT Client ordered food Client Ref…" at bounding box center [370, 143] width 138 height 20
select select "22746"
click at [301, 133] on select "Select Bank Deposit Blinkit Cash Handover CLIENT Client ordered food Client Ref…" at bounding box center [370, 143] width 138 height 20
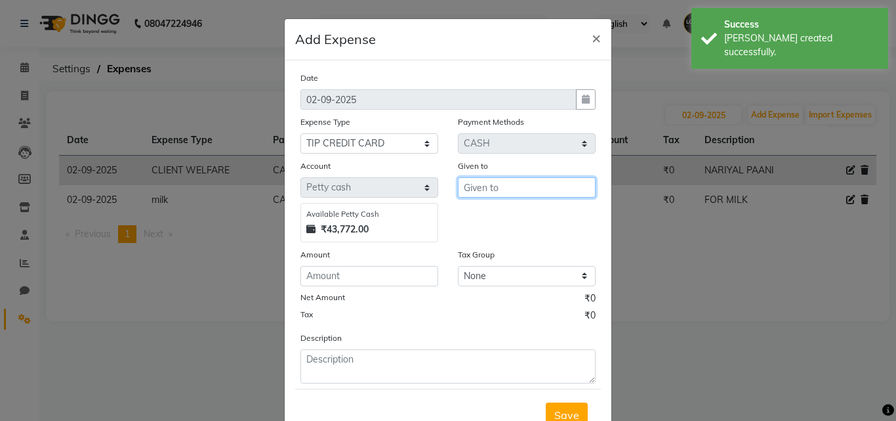
click at [486, 192] on input "text" at bounding box center [527, 187] width 138 height 20
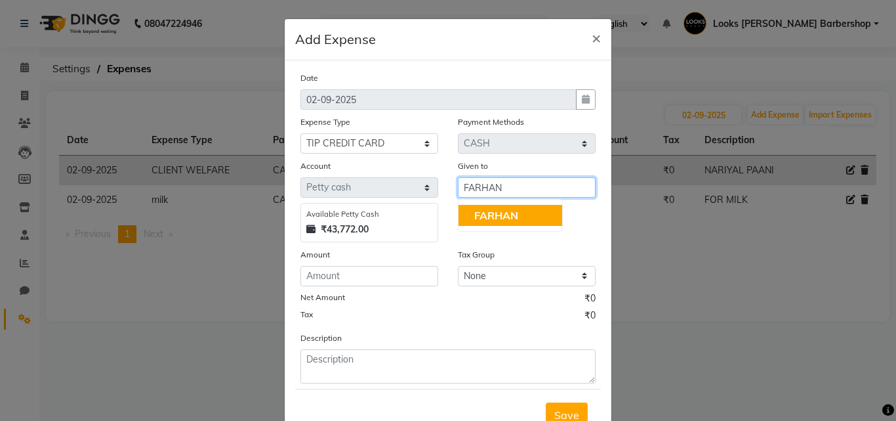
type input "FARHAN"
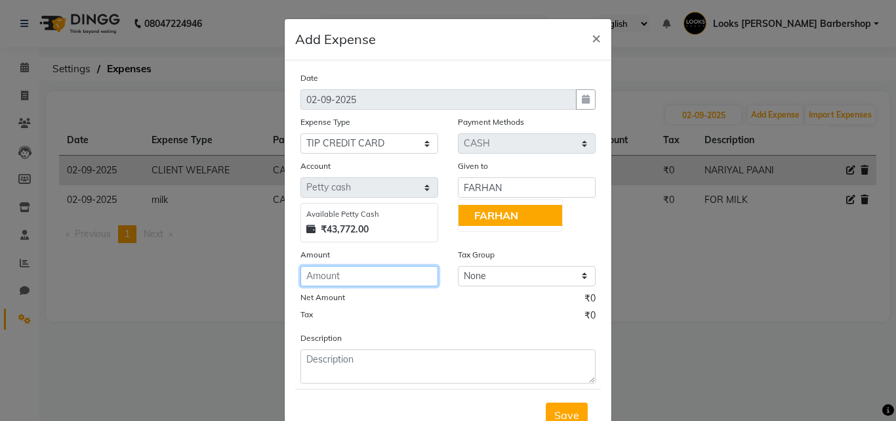
click at [392, 270] on input "number" at bounding box center [370, 276] width 138 height 20
type input "1650"
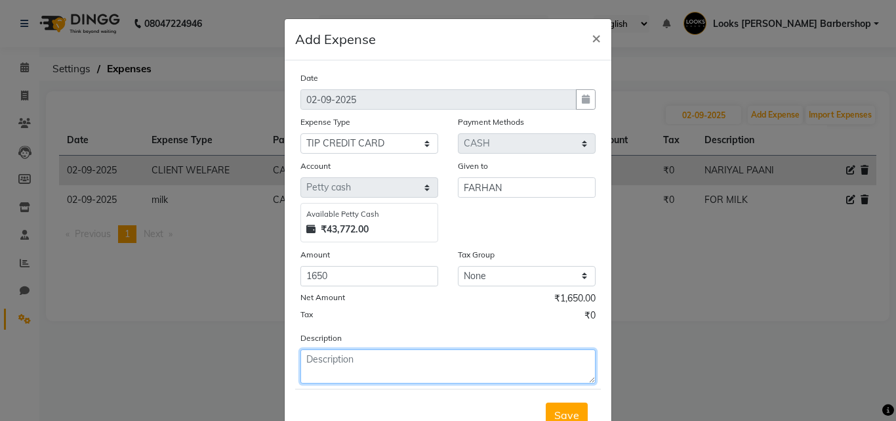
click at [402, 366] on textarea at bounding box center [448, 366] width 295 height 34
type textarea "CREDIT CARD TIP TO FARHAN"
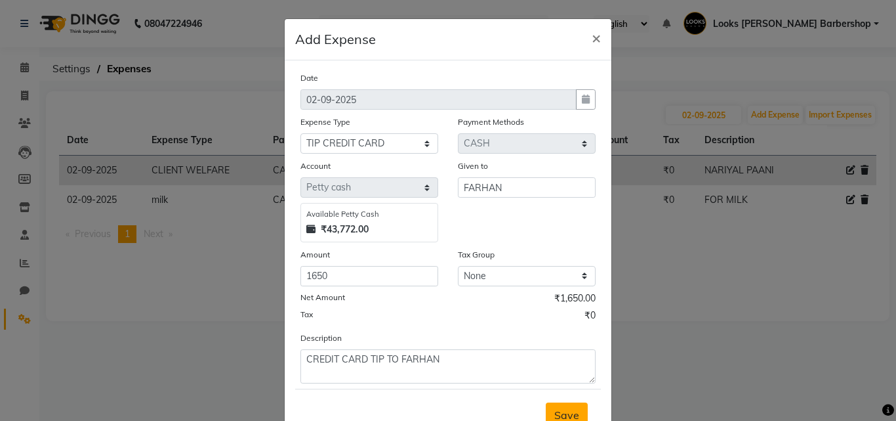
click at [571, 411] on span "Save" at bounding box center [567, 414] width 25 height 13
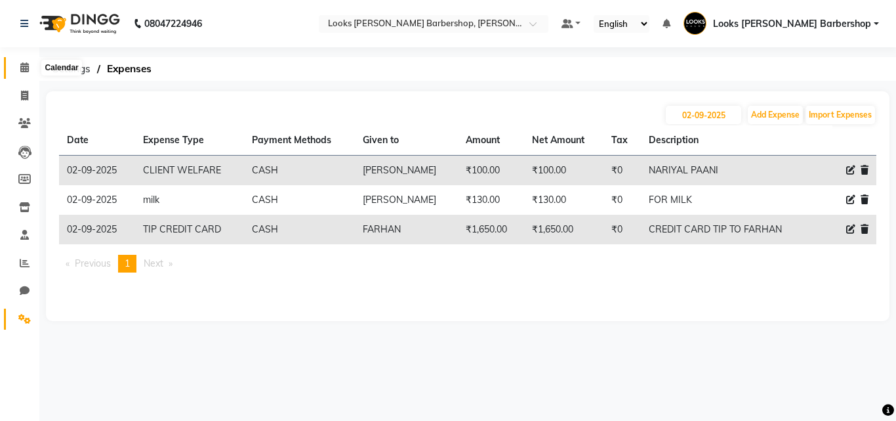
click at [24, 63] on icon at bounding box center [24, 67] width 9 height 10
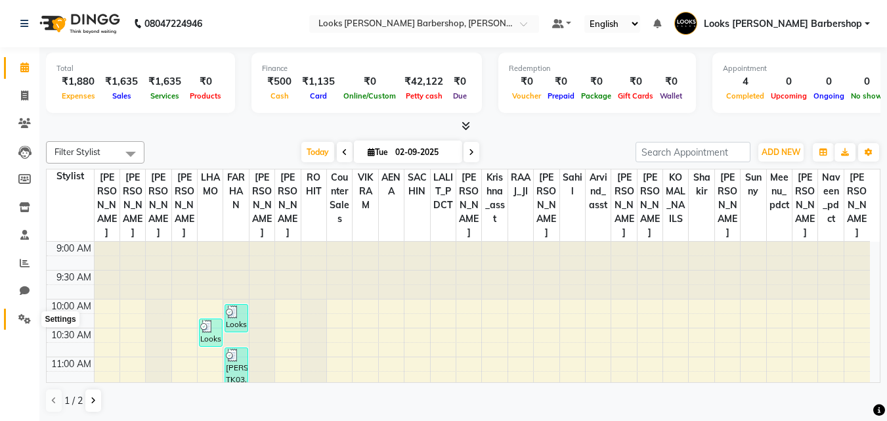
click at [18, 320] on icon at bounding box center [24, 319] width 12 height 10
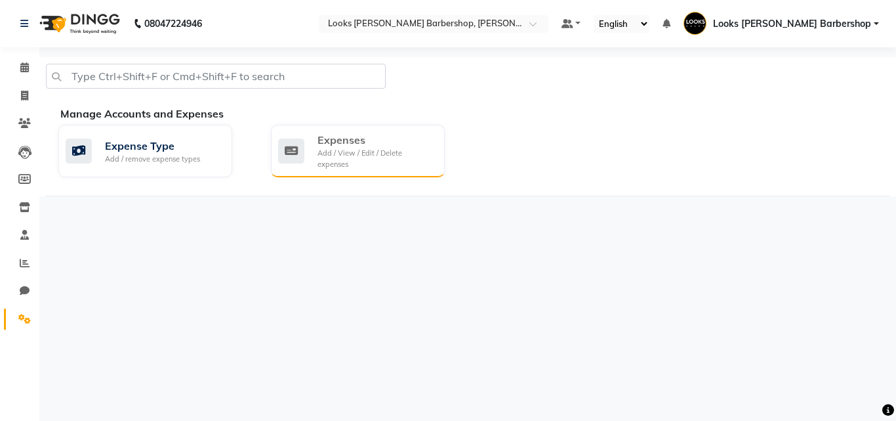
click at [295, 131] on div "Expenses Add / View / Edit / Delete expenses" at bounding box center [358, 151] width 174 height 52
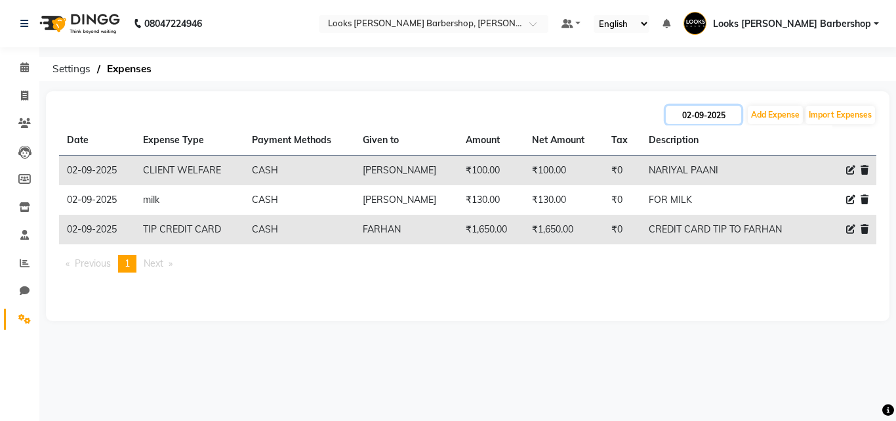
click at [694, 112] on input "02-09-2025" at bounding box center [703, 115] width 75 height 18
select select "9"
select select "2025"
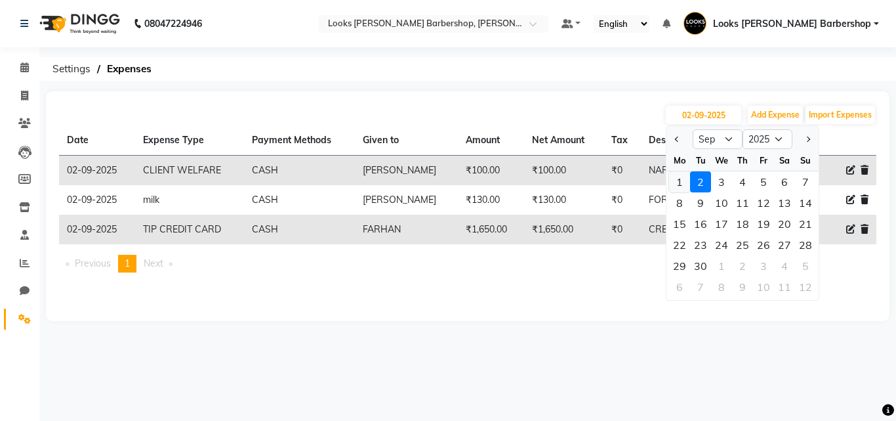
click at [673, 185] on div "1" at bounding box center [679, 181] width 21 height 21
type input "[DATE]"
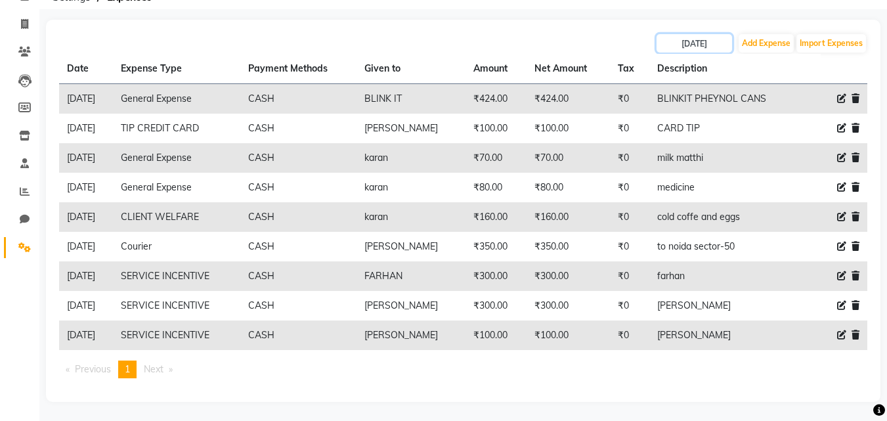
scroll to position [72, 0]
click at [696, 44] on input "[DATE]" at bounding box center [693, 42] width 75 height 18
select select "9"
select select "2025"
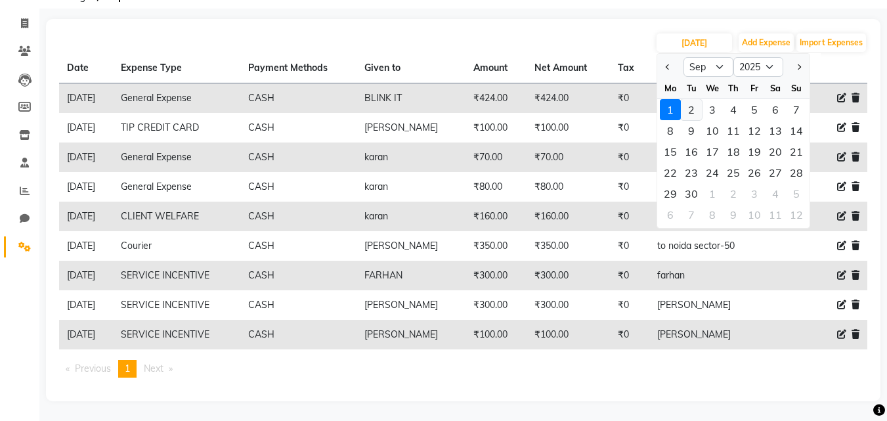
click at [690, 109] on div "2" at bounding box center [691, 109] width 21 height 21
type input "02-09-2025"
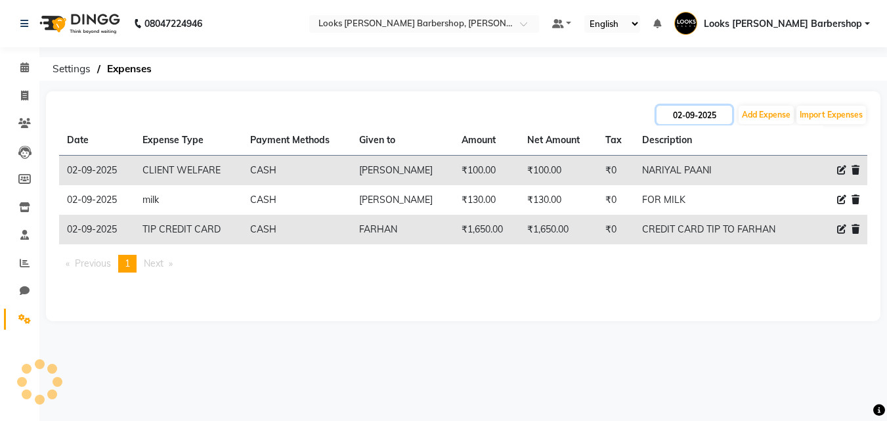
scroll to position [0, 0]
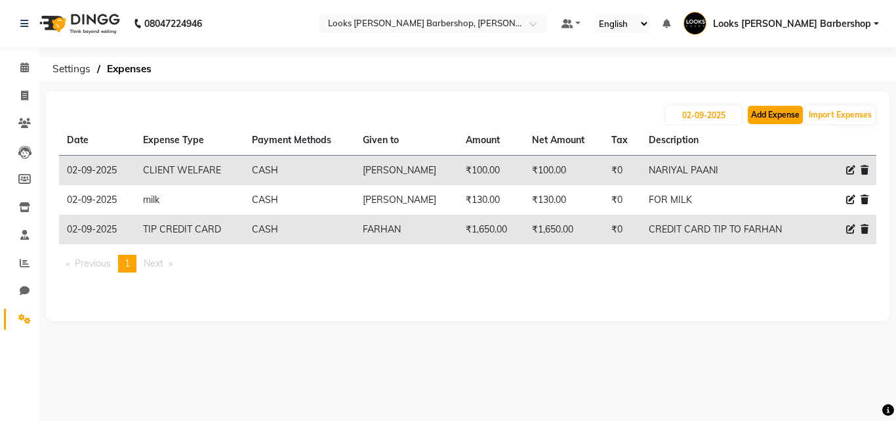
click at [774, 108] on button "Add Expense" at bounding box center [775, 115] width 55 height 18
select select "1"
select select "3128"
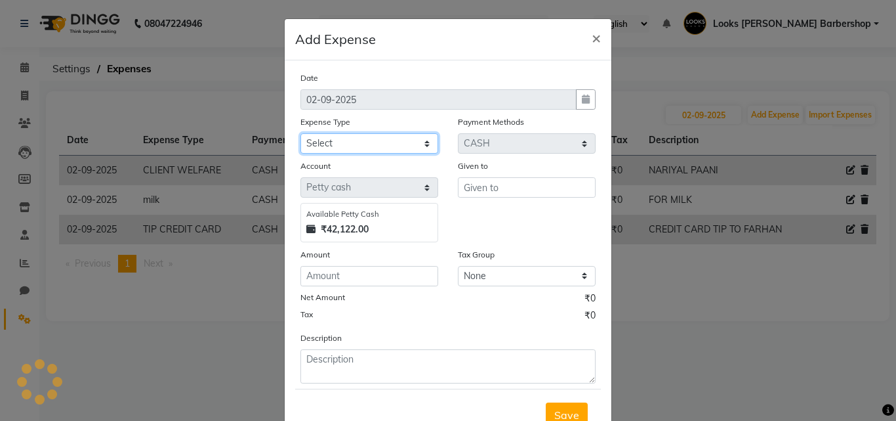
click at [337, 148] on select "Select Bank Deposit Blinkit Cash Handover CLIENT Client ordered food Client Ref…" at bounding box center [370, 143] width 138 height 20
select select "19564"
click at [301, 133] on select "Select Bank Deposit Blinkit Cash Handover CLIENT Client ordered food Client Ref…" at bounding box center [370, 143] width 138 height 20
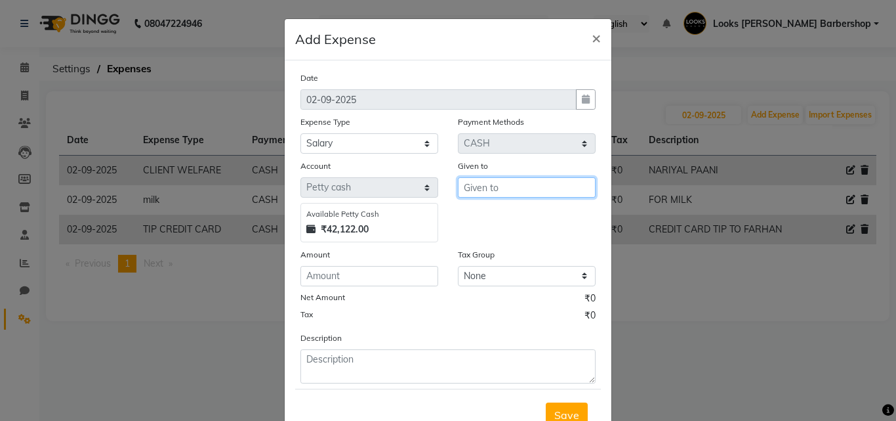
drag, startPoint x: 474, startPoint y: 189, endPoint x: 413, endPoint y: 184, distance: 61.9
click at [473, 192] on input "text" at bounding box center [527, 187] width 138 height 20
type input "SEEMA GARBAGE"
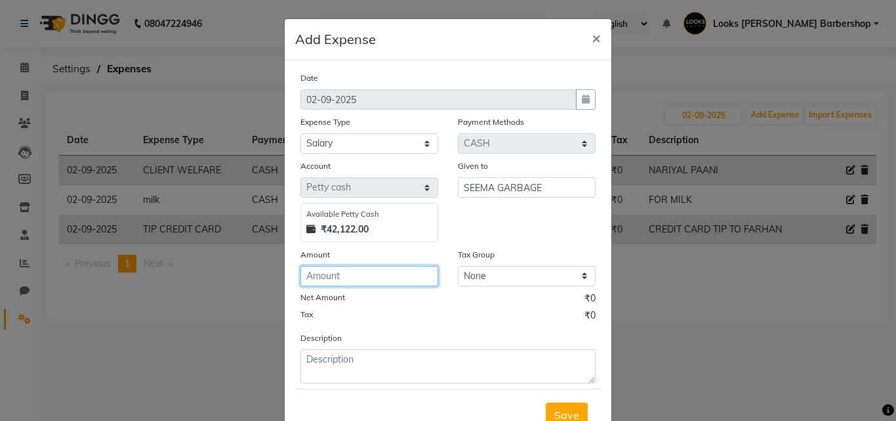
drag, startPoint x: 339, startPoint y: 272, endPoint x: 357, endPoint y: 256, distance: 24.1
click at [348, 272] on input "number" at bounding box center [370, 276] width 138 height 20
type input "2400"
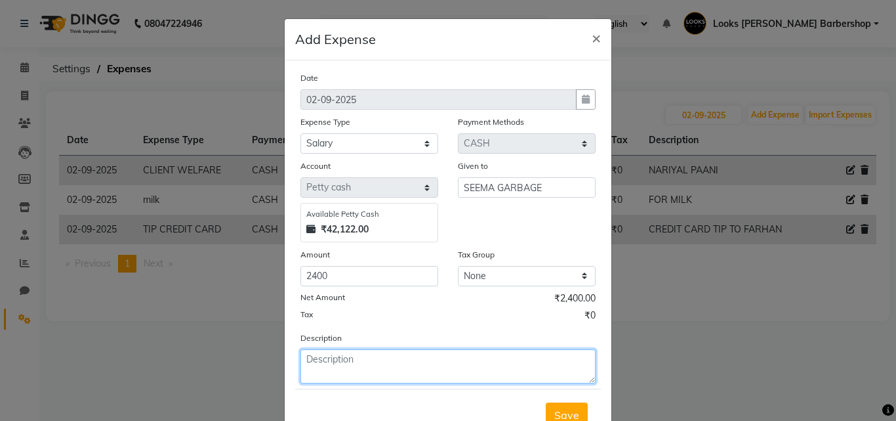
drag, startPoint x: 330, startPoint y: 360, endPoint x: 338, endPoint y: 349, distance: 13.7
click at [331, 354] on textarea at bounding box center [448, 366] width 295 height 34
type textarea "SALARY TO SEEMA GARBAGE PICKER"
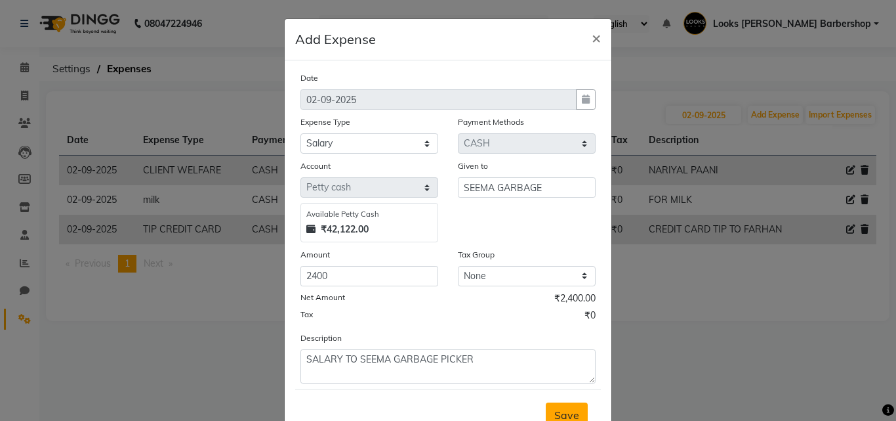
click at [555, 414] on span "Save" at bounding box center [567, 414] width 25 height 13
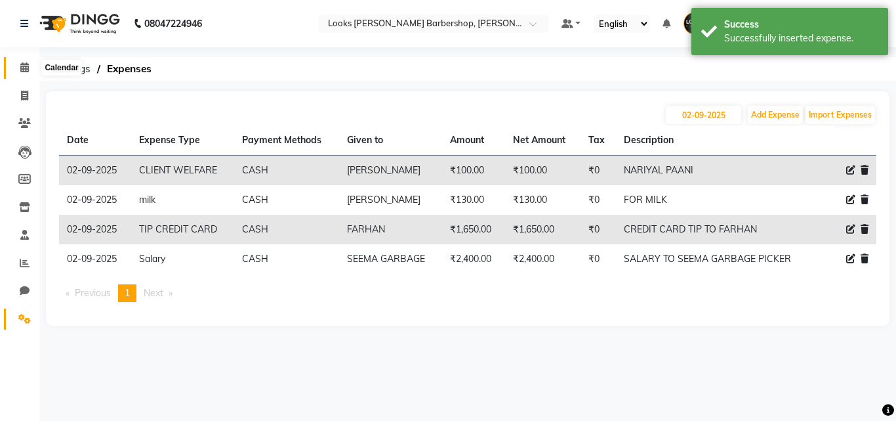
click at [26, 70] on icon at bounding box center [24, 67] width 9 height 10
